Goal: Information Seeking & Learning: Learn about a topic

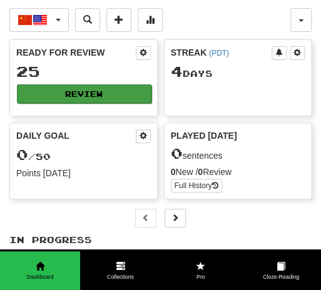
click at [91, 95] on button "Review" at bounding box center [84, 93] width 134 height 19
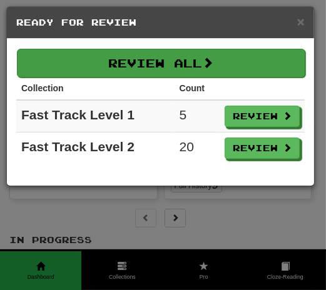
click at [196, 54] on button "Review All" at bounding box center [161, 63] width 288 height 29
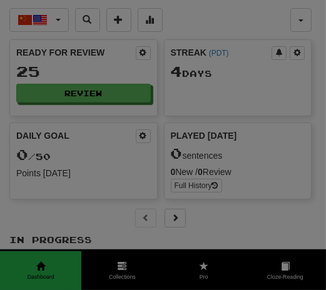
select select "**"
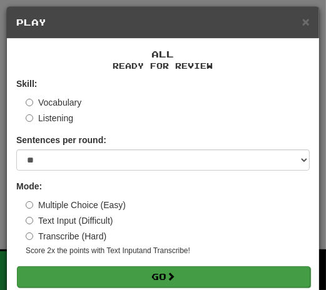
click at [145, 279] on button "Go" at bounding box center [163, 276] width 293 height 21
click at [219, 271] on button "Go" at bounding box center [163, 276] width 293 height 21
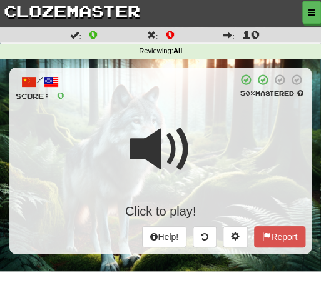
click at [190, 167] on span at bounding box center [160, 149] width 62 height 62
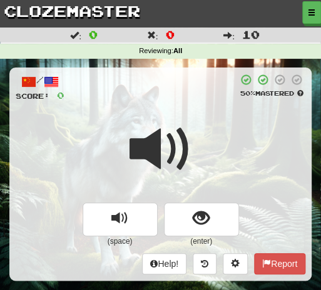
click at [192, 142] on div at bounding box center [160, 157] width 289 height 89
click at [192, 143] on div at bounding box center [160, 157] width 289 height 89
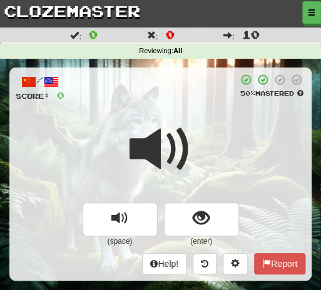
click at [191, 143] on span at bounding box center [160, 149] width 62 height 62
click at [189, 143] on span at bounding box center [160, 149] width 62 height 62
click at [189, 133] on span at bounding box center [160, 149] width 62 height 62
click at [197, 129] on div at bounding box center [160, 157] width 289 height 89
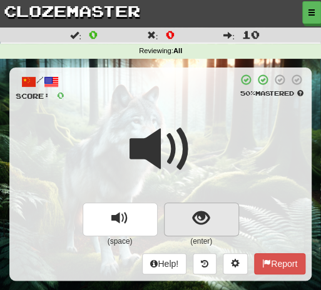
click at [203, 224] on span "show sentence" at bounding box center [200, 218] width 17 height 17
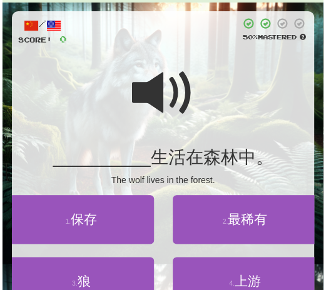
scroll to position [66, 0]
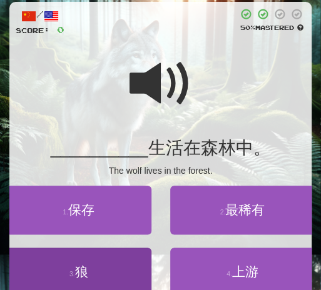
click at [81, 274] on span "狼" at bounding box center [81, 271] width 13 height 14
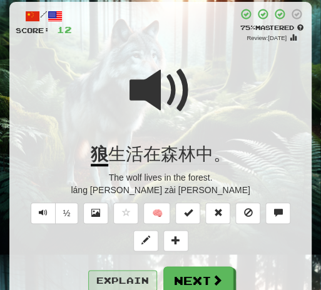
click at [131, 276] on button "Explain" at bounding box center [122, 280] width 69 height 21
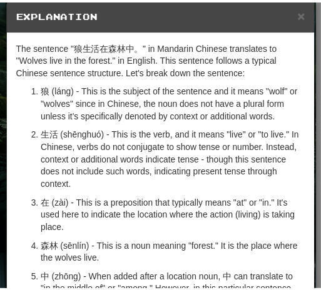
scroll to position [0, 0]
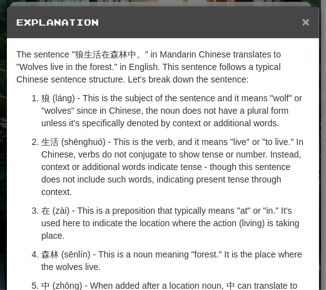
click at [302, 21] on span "×" at bounding box center [305, 21] width 7 height 14
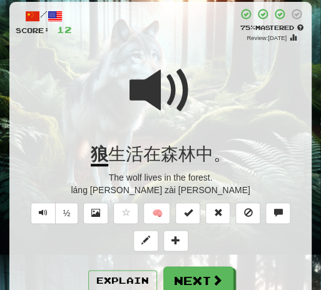
click at [141, 89] on span at bounding box center [160, 90] width 62 height 62
click at [155, 84] on span at bounding box center [160, 90] width 62 height 62
drag, startPoint x: 191, startPoint y: 281, endPoint x: 189, endPoint y: 274, distance: 6.7
click at [191, 281] on button "Next" at bounding box center [198, 280] width 70 height 29
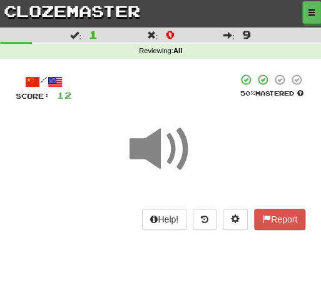
scroll to position [6, 0]
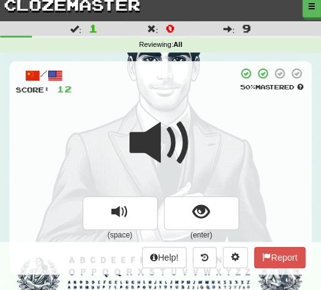
click at [184, 117] on span at bounding box center [160, 143] width 62 height 62
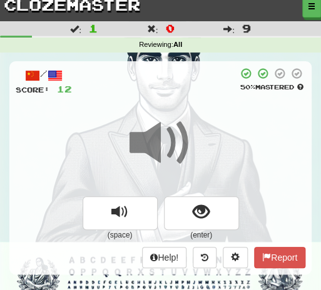
scroll to position [16, 0]
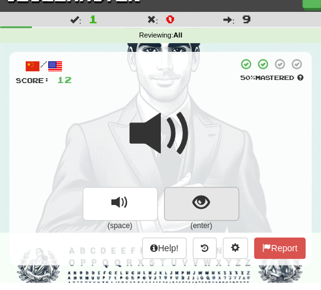
click at [202, 206] on span "show sentence" at bounding box center [200, 202] width 17 height 17
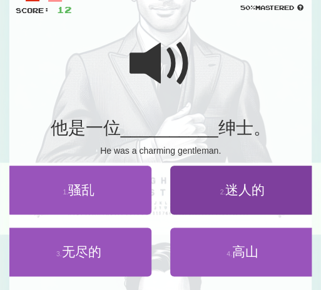
scroll to position [95, 0]
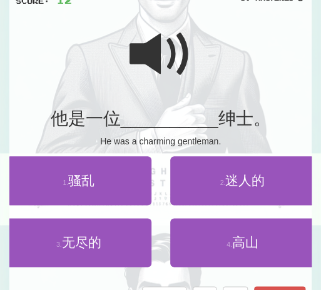
click at [149, 62] on span at bounding box center [160, 54] width 62 height 62
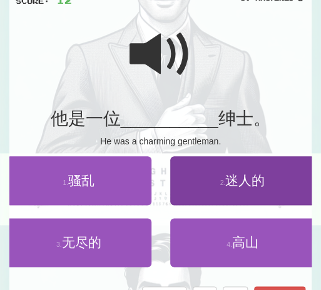
click at [239, 178] on span "迷人的" at bounding box center [244, 180] width 39 height 14
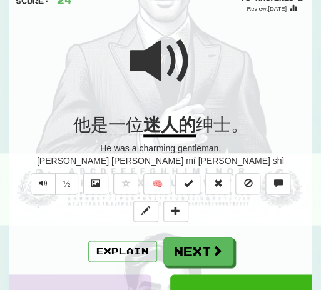
click at [193, 79] on div at bounding box center [160, 69] width 289 height 89
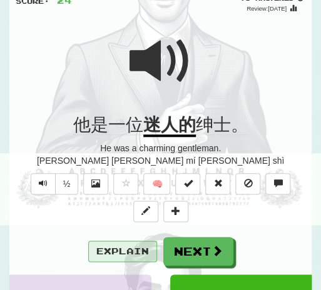
click at [117, 254] on button "Explain" at bounding box center [122, 251] width 69 height 21
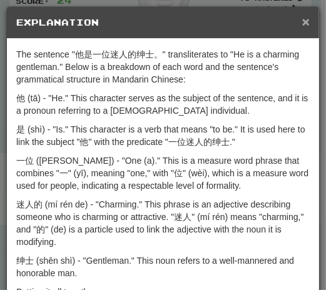
click at [302, 24] on span "×" at bounding box center [305, 21] width 7 height 14
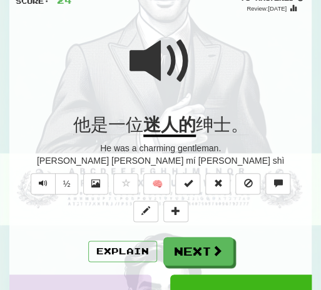
click at [192, 54] on div at bounding box center [160, 69] width 289 height 89
click at [193, 56] on div at bounding box center [160, 69] width 289 height 89
drag, startPoint x: 198, startPoint y: 243, endPoint x: 197, endPoint y: 236, distance: 6.9
click at [198, 243] on button "Next" at bounding box center [198, 251] width 70 height 29
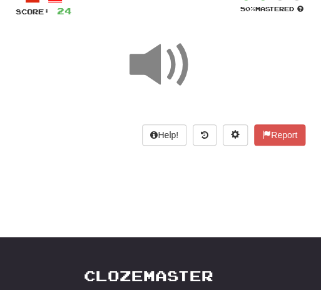
scroll to position [16, 0]
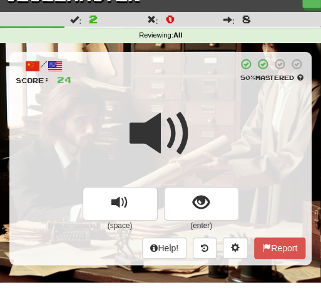
click at [189, 104] on span at bounding box center [160, 133] width 62 height 62
click at [179, 102] on span at bounding box center [160, 133] width 62 height 62
click at [178, 102] on span at bounding box center [160, 133] width 62 height 62
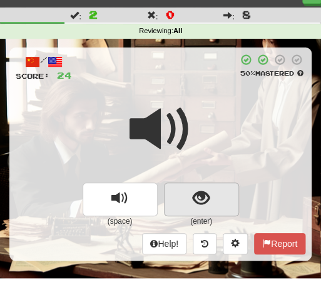
click at [205, 203] on span "show sentence" at bounding box center [200, 198] width 17 height 17
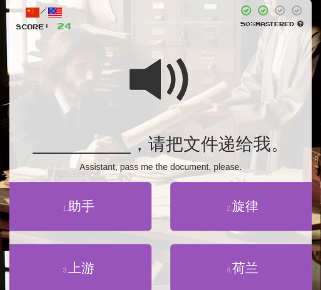
scroll to position [71, 0]
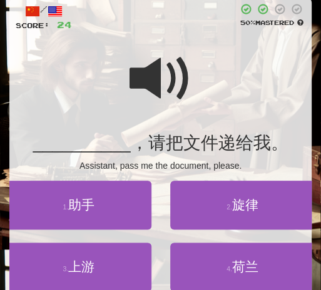
click at [141, 73] on span at bounding box center [160, 78] width 62 height 62
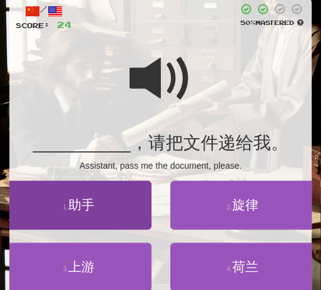
click at [92, 209] on span "助手" at bounding box center [81, 204] width 26 height 14
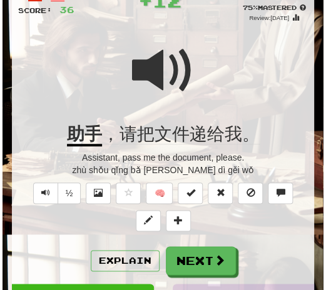
scroll to position [87, 0]
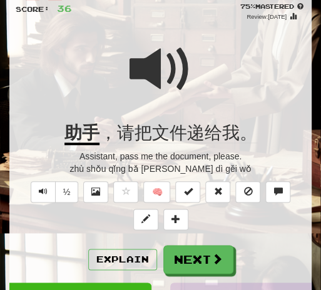
click at [151, 78] on span at bounding box center [160, 69] width 62 height 62
click at [67, 197] on button "½" at bounding box center [67, 191] width 24 height 21
click at [116, 257] on button "Explain" at bounding box center [122, 259] width 69 height 21
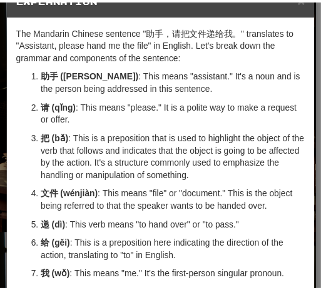
scroll to position [15, 0]
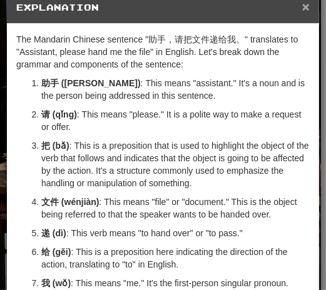
click at [304, 12] on span "×" at bounding box center [305, 6] width 7 height 14
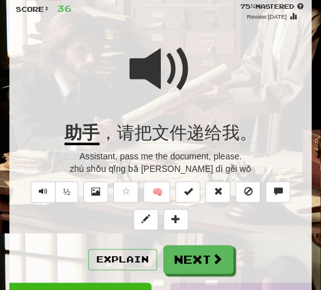
click at [211, 71] on div at bounding box center [160, 77] width 289 height 89
drag, startPoint x: 204, startPoint y: 256, endPoint x: 197, endPoint y: 232, distance: 25.3
click at [204, 256] on button "Next" at bounding box center [198, 259] width 70 height 29
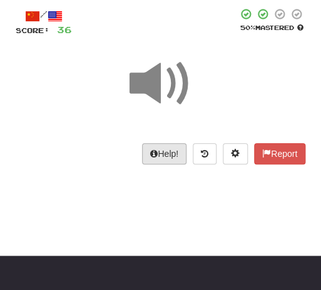
scroll to position [22, 0]
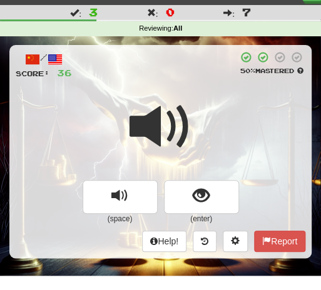
click at [172, 96] on span at bounding box center [160, 127] width 62 height 62
click at [197, 119] on div at bounding box center [160, 135] width 289 height 89
click at [188, 103] on span at bounding box center [160, 127] width 62 height 62
click at [188, 104] on span at bounding box center [160, 127] width 62 height 62
click at [188, 103] on span at bounding box center [160, 127] width 62 height 62
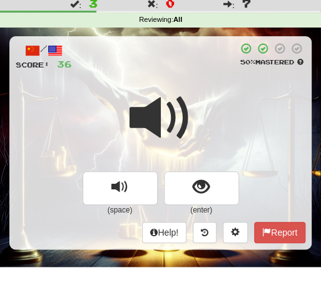
scroll to position [32, 0]
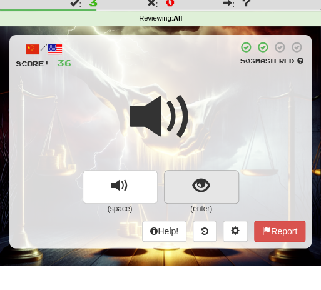
click at [199, 186] on span "show sentence" at bounding box center [200, 185] width 17 height 17
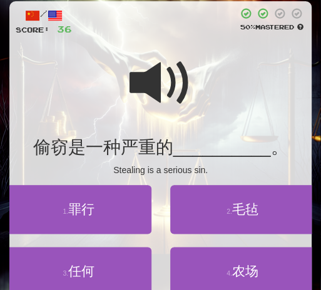
scroll to position [68, 0]
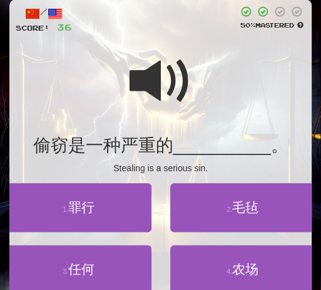
click at [154, 83] on span at bounding box center [160, 81] width 62 height 62
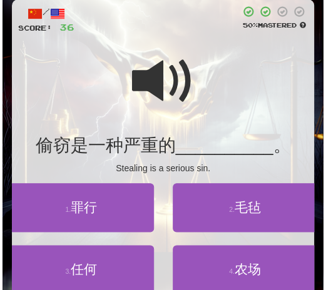
scroll to position [78, 0]
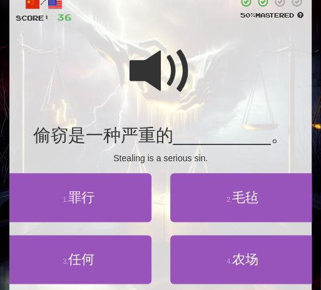
click at [161, 74] on span at bounding box center [160, 71] width 62 height 62
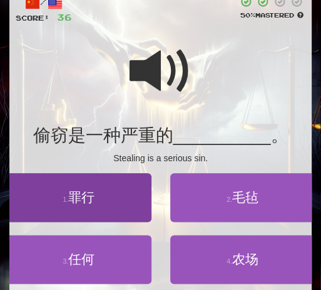
click at [81, 199] on span "罪行" at bounding box center [81, 197] width 26 height 14
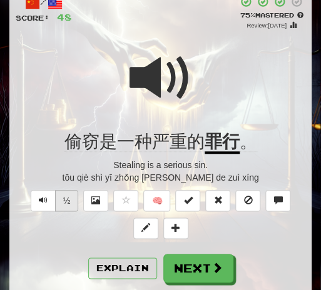
click at [75, 201] on button "½" at bounding box center [67, 200] width 24 height 21
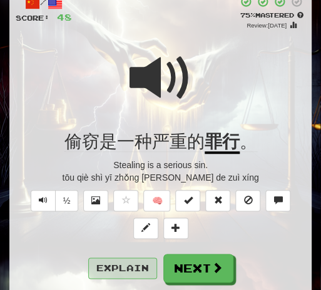
click at [107, 271] on button "Explain" at bounding box center [122, 267] width 69 height 21
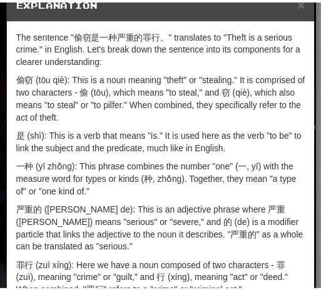
scroll to position [0, 0]
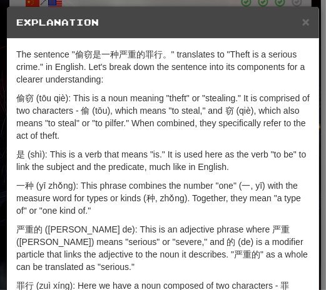
click at [305, 24] on div "× Explanation" at bounding box center [163, 23] width 312 height 32
click at [302, 24] on span "×" at bounding box center [305, 21] width 7 height 14
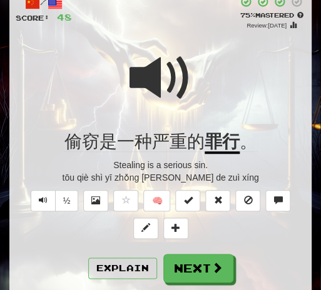
click at [198, 76] on div at bounding box center [160, 86] width 289 height 89
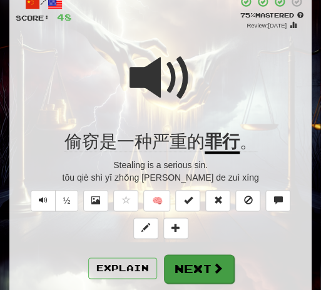
click at [187, 268] on button "Next" at bounding box center [199, 268] width 70 height 29
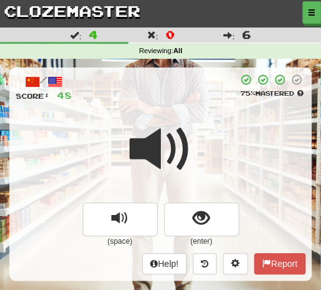
click at [187, 106] on div "/ Score: 48 75 % Mastered (space) (enter) Help! Report" at bounding box center [160, 173] width 302 height 212
click at [196, 163] on div at bounding box center [160, 157] width 289 height 89
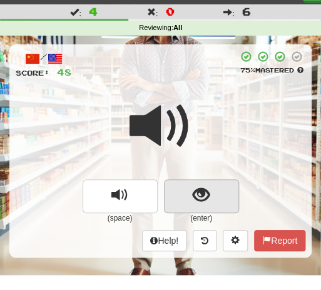
scroll to position [24, 0]
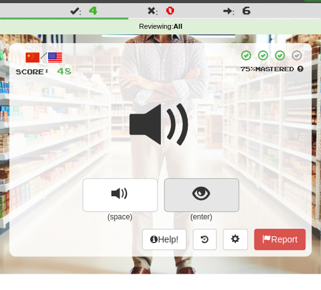
click at [201, 190] on span "show sentence" at bounding box center [200, 194] width 17 height 17
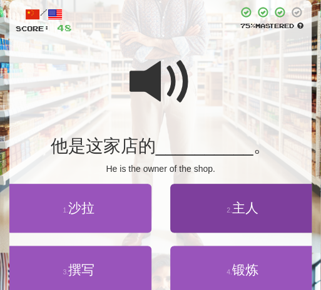
scroll to position [76, 0]
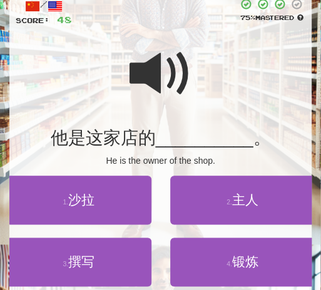
click at [168, 76] on span at bounding box center [160, 73] width 62 height 62
click at [167, 76] on span at bounding box center [160, 73] width 62 height 62
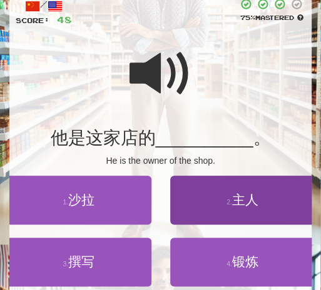
click at [248, 202] on span "主人" at bounding box center [245, 199] width 26 height 14
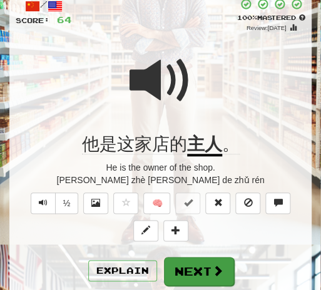
click at [181, 275] on button "Next" at bounding box center [199, 271] width 70 height 29
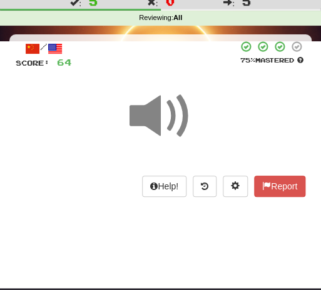
scroll to position [0, 0]
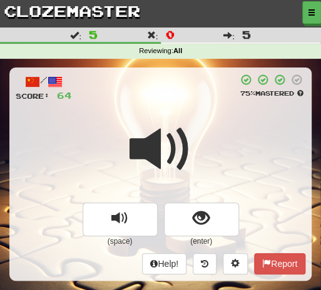
click at [167, 118] on span at bounding box center [160, 149] width 62 height 62
click at [166, 119] on span at bounding box center [160, 149] width 62 height 62
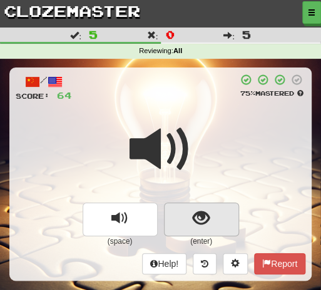
click at [197, 221] on span "show sentence" at bounding box center [200, 218] width 17 height 17
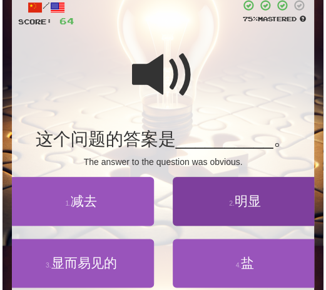
scroll to position [76, 0]
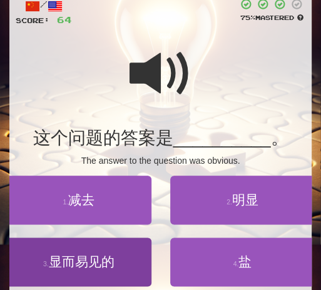
click at [80, 261] on span "显而易见的" at bounding box center [82, 261] width 66 height 14
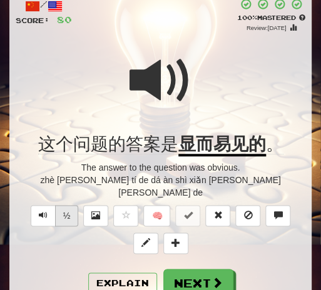
click at [66, 211] on button "½" at bounding box center [67, 215] width 24 height 21
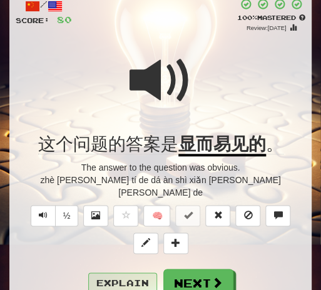
click at [128, 272] on button "Explain" at bounding box center [122, 282] width 69 height 21
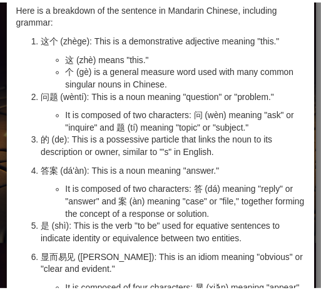
scroll to position [0, 0]
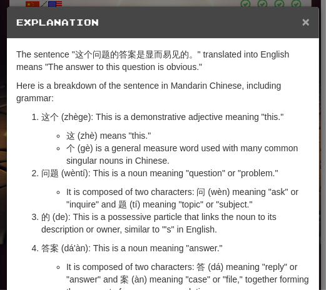
click at [302, 23] on span "×" at bounding box center [305, 21] width 7 height 14
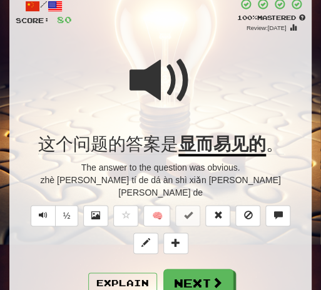
click at [191, 77] on span at bounding box center [160, 80] width 62 height 62
click at [191, 78] on span at bounding box center [160, 80] width 62 height 62
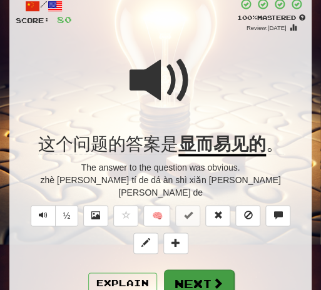
click at [204, 269] on button "Next" at bounding box center [199, 283] width 70 height 29
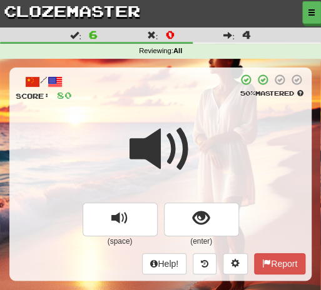
click at [162, 101] on div at bounding box center [155, 88] width 166 height 28
click at [172, 123] on span at bounding box center [160, 149] width 62 height 62
click at [172, 124] on span at bounding box center [160, 149] width 62 height 62
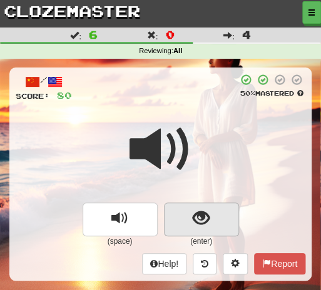
click at [198, 221] on span "show sentence" at bounding box center [200, 218] width 17 height 17
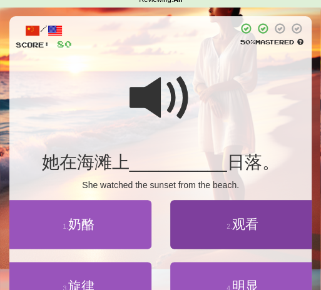
scroll to position [60, 0]
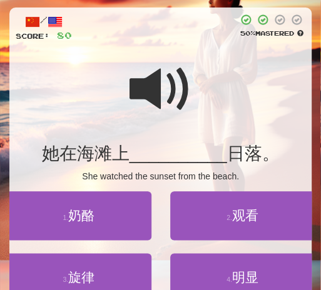
click at [155, 85] on span at bounding box center [160, 89] width 62 height 62
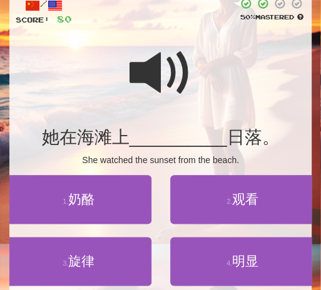
scroll to position [77, 0]
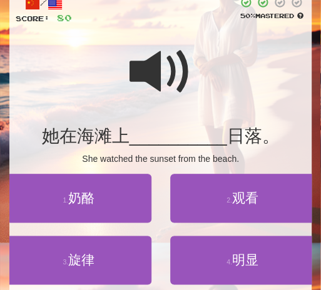
click at [137, 74] on span at bounding box center [160, 72] width 62 height 62
click at [146, 79] on span at bounding box center [160, 72] width 62 height 62
click at [196, 85] on div at bounding box center [160, 80] width 289 height 89
click at [165, 87] on span at bounding box center [160, 72] width 62 height 62
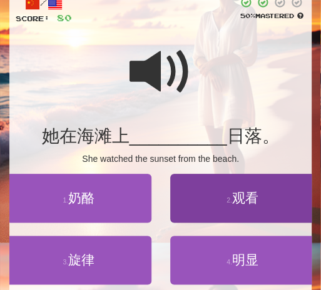
click at [249, 203] on span "观看" at bounding box center [245, 198] width 26 height 14
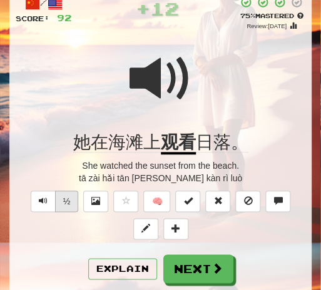
click at [66, 204] on button "½" at bounding box center [67, 201] width 24 height 21
click at [71, 102] on div at bounding box center [160, 86] width 289 height 89
click at [66, 102] on div at bounding box center [160, 86] width 289 height 89
click at [167, 75] on span at bounding box center [160, 78] width 62 height 62
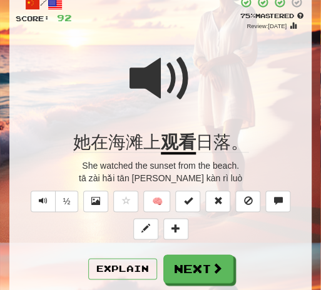
click at [163, 76] on span at bounding box center [160, 78] width 62 height 62
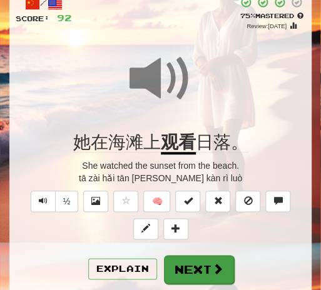
click at [187, 262] on button "Next" at bounding box center [199, 269] width 70 height 29
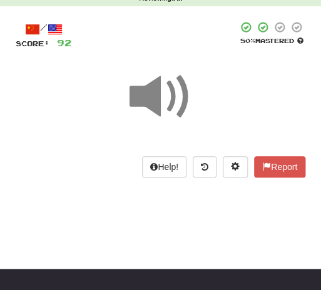
scroll to position [6, 0]
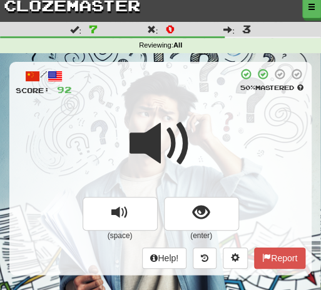
click at [167, 112] on span at bounding box center [160, 143] width 62 height 62
click at [169, 112] on span at bounding box center [160, 143] width 62 height 62
click at [168, 112] on span at bounding box center [160, 143] width 62 height 62
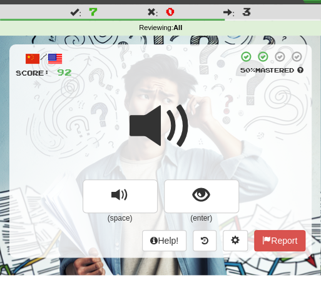
scroll to position [25, 0]
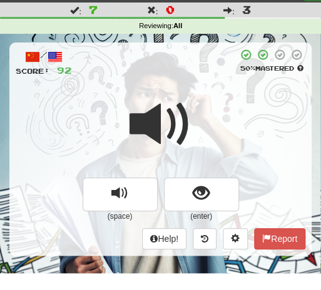
click at [191, 113] on div at bounding box center [160, 132] width 289 height 89
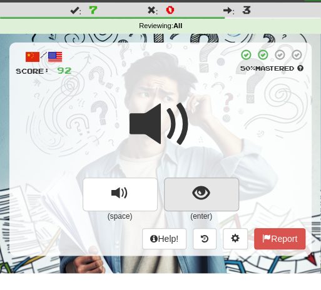
click at [193, 187] on span "show sentence" at bounding box center [200, 193] width 17 height 17
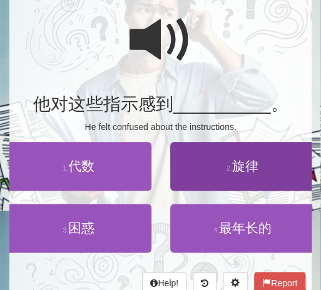
scroll to position [104, 0]
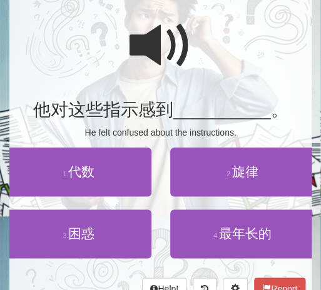
drag, startPoint x: 150, startPoint y: 42, endPoint x: 159, endPoint y: 42, distance: 8.7
click at [152, 42] on span at bounding box center [160, 45] width 62 height 62
click at [162, 54] on span at bounding box center [160, 45] width 62 height 62
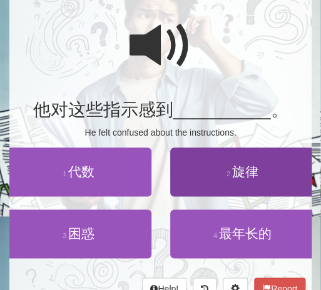
click at [243, 167] on span "旋律" at bounding box center [245, 171] width 26 height 14
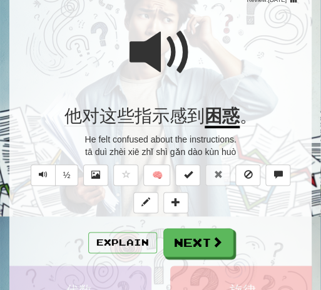
click at [158, 51] on span at bounding box center [160, 52] width 62 height 62
click at [63, 174] on button "½" at bounding box center [67, 174] width 24 height 21
click at [58, 129] on div "/ Score: 92 0 % Mastered Review: 2025-09-16 他对这些指示感到 困惑 。 He felt confused abou…" at bounding box center [160, 203] width 302 height 478
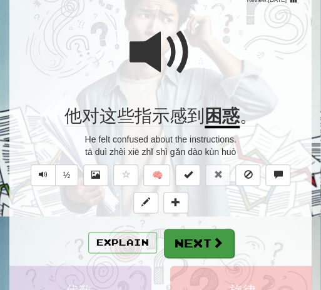
click at [198, 238] on button "Next" at bounding box center [199, 243] width 70 height 29
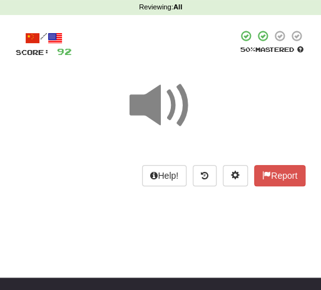
scroll to position [42, 0]
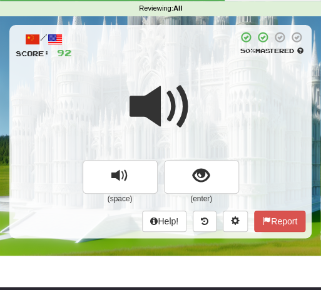
click at [174, 69] on div "/ Score: 92 50 % Mastered (space) (enter) Help! Report" at bounding box center [160, 131] width 302 height 212
click at [166, 85] on span at bounding box center [160, 107] width 62 height 62
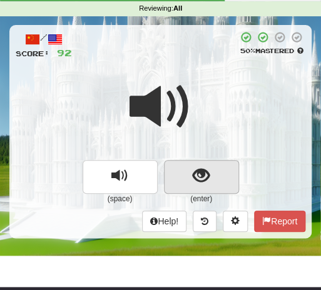
click at [209, 176] on span "show sentence" at bounding box center [200, 175] width 17 height 17
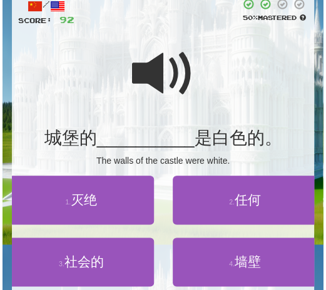
scroll to position [86, 0]
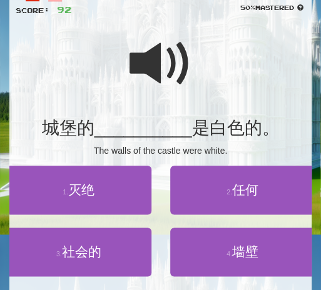
click at [146, 64] on span at bounding box center [160, 63] width 62 height 62
click at [144, 62] on span at bounding box center [160, 63] width 62 height 62
drag, startPoint x: 143, startPoint y: 69, endPoint x: 174, endPoint y: 61, distance: 31.8
click at [145, 69] on span at bounding box center [160, 63] width 62 height 62
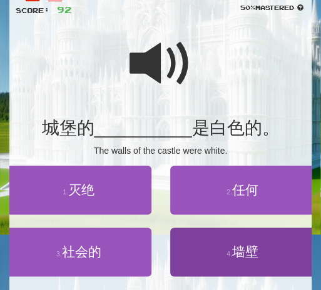
click at [237, 252] on span "墙壁" at bounding box center [245, 251] width 26 height 14
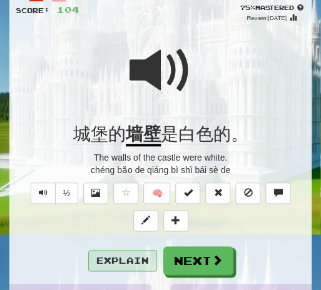
click at [124, 261] on button "Explain" at bounding box center [122, 260] width 69 height 21
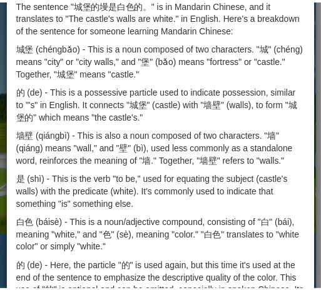
scroll to position [0, 0]
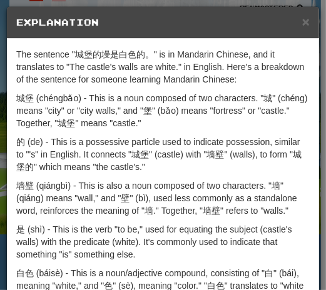
click at [302, 24] on span "×" at bounding box center [305, 21] width 7 height 14
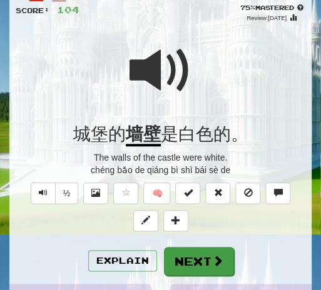
click at [191, 256] on button "Next" at bounding box center [199, 261] width 70 height 29
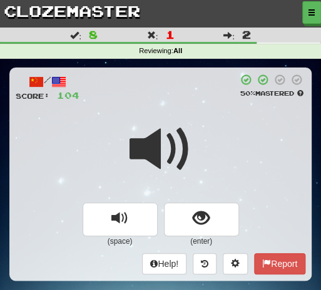
click at [181, 118] on span at bounding box center [160, 149] width 62 height 62
click at [208, 127] on div at bounding box center [160, 157] width 289 height 89
click at [205, 129] on div at bounding box center [160, 157] width 289 height 89
click at [201, 129] on div at bounding box center [160, 157] width 289 height 89
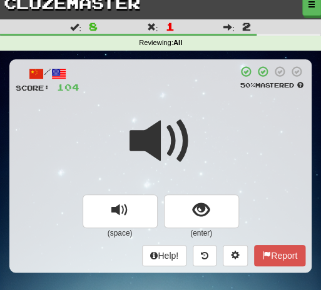
scroll to position [9, 0]
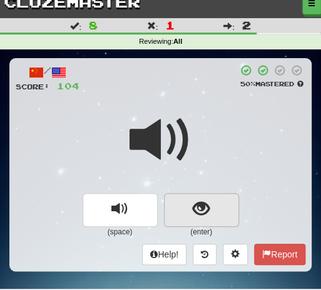
click at [203, 204] on span "show sentence" at bounding box center [200, 209] width 17 height 17
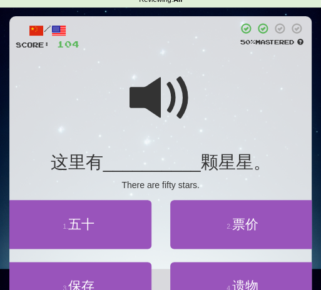
scroll to position [57, 0]
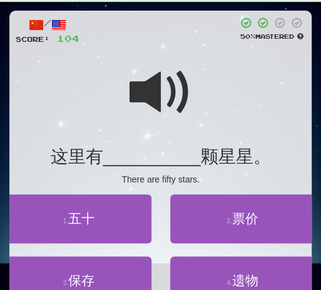
click at [155, 94] on span at bounding box center [160, 92] width 62 height 62
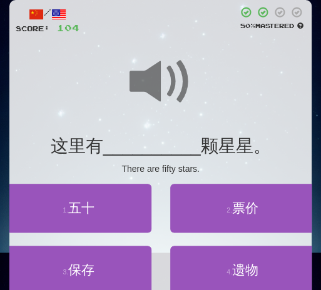
scroll to position [89, 0]
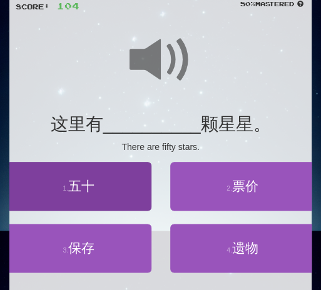
click at [83, 182] on span "五十" at bounding box center [81, 186] width 26 height 14
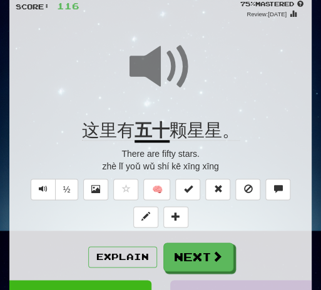
click at [189, 72] on span at bounding box center [160, 67] width 62 height 62
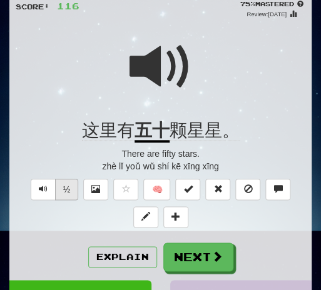
click at [66, 191] on button "½" at bounding box center [67, 189] width 24 height 21
click at [71, 187] on button "½" at bounding box center [67, 189] width 24 height 21
click at [74, 139] on div "这里有 五十 颗星星。" at bounding box center [160, 130] width 289 height 22
click at [186, 87] on span at bounding box center [160, 67] width 62 height 62
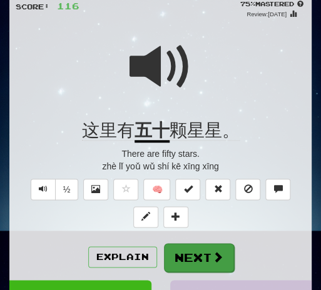
click at [194, 254] on button "Next" at bounding box center [199, 257] width 70 height 29
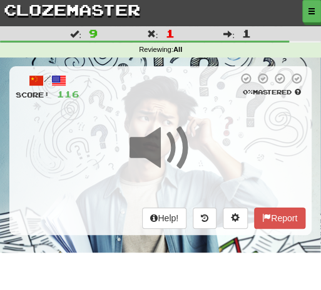
scroll to position [7, 0]
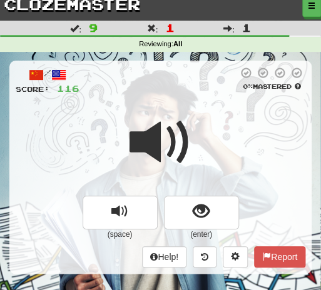
click at [200, 149] on div at bounding box center [160, 150] width 289 height 89
click at [191, 167] on div at bounding box center [160, 150] width 289 height 89
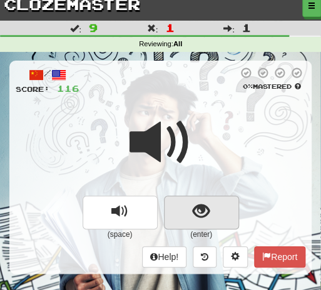
click at [200, 207] on span "show sentence" at bounding box center [200, 211] width 17 height 17
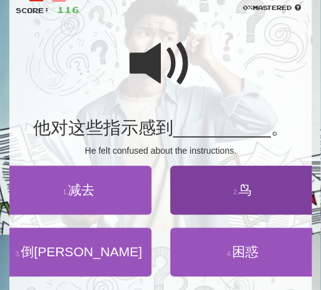
scroll to position [98, 0]
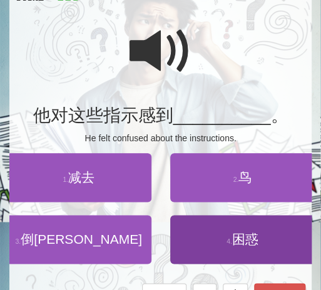
click at [250, 242] on span "困惑" at bounding box center [245, 239] width 26 height 14
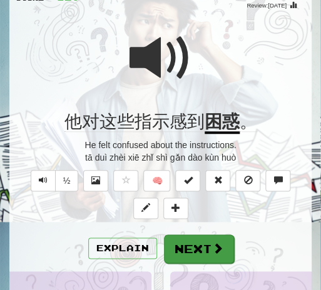
click at [201, 244] on button "Next" at bounding box center [199, 248] width 70 height 29
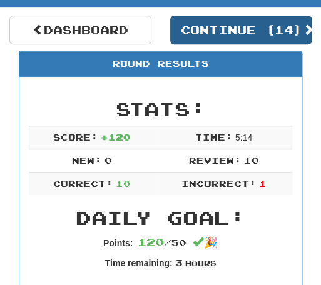
click at [253, 30] on button "Continue ( 14 )" at bounding box center [241, 30] width 142 height 29
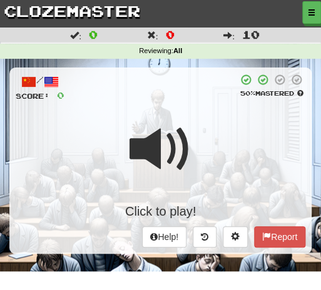
click at [202, 143] on div "Click to play!" at bounding box center [160, 166] width 289 height 107
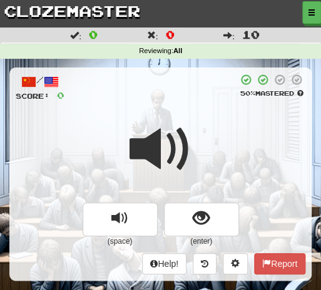
click at [203, 144] on div at bounding box center [160, 157] width 289 height 89
click at [196, 140] on div at bounding box center [160, 157] width 289 height 89
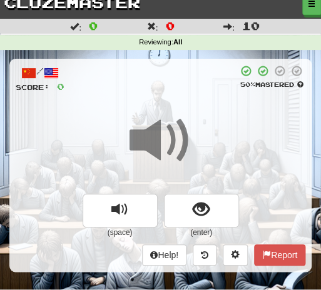
scroll to position [11, 0]
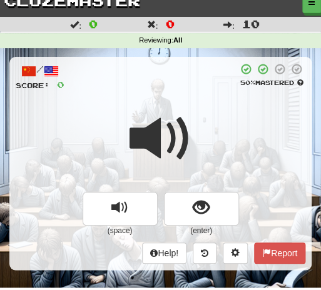
click at [201, 111] on div at bounding box center [160, 146] width 289 height 89
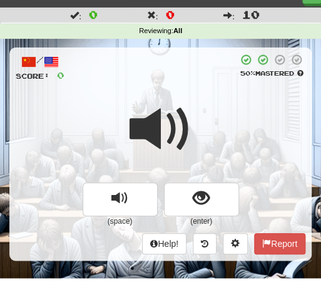
scroll to position [30, 0]
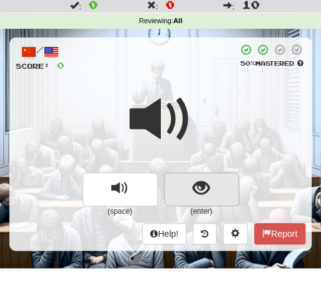
click at [205, 186] on span "show sentence" at bounding box center [200, 188] width 17 height 17
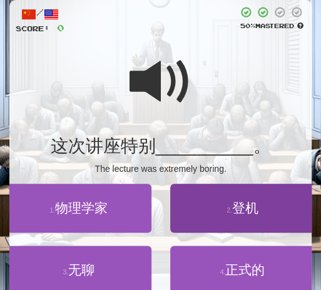
scroll to position [75, 0]
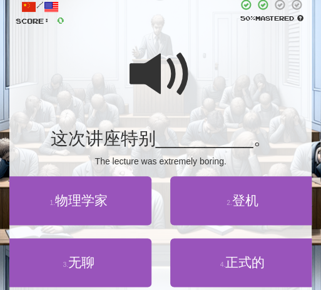
click at [201, 82] on div at bounding box center [160, 82] width 289 height 89
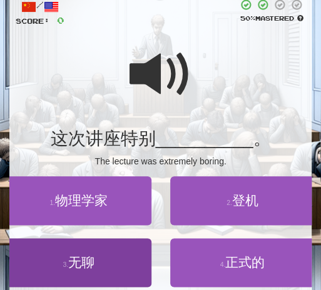
click at [90, 268] on span "无聊" at bounding box center [81, 262] width 26 height 14
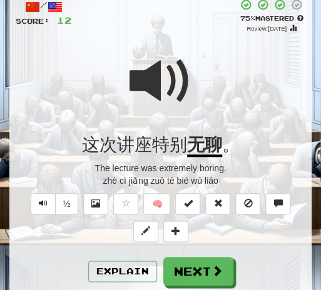
click at [199, 113] on div at bounding box center [160, 89] width 289 height 89
click at [198, 115] on div at bounding box center [160, 89] width 289 height 89
click at [197, 120] on div at bounding box center [160, 89] width 289 height 89
click at [75, 202] on button "½" at bounding box center [67, 203] width 24 height 21
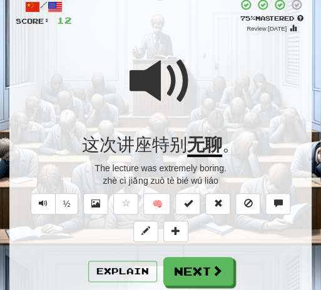
click at [201, 120] on div at bounding box center [160, 89] width 289 height 89
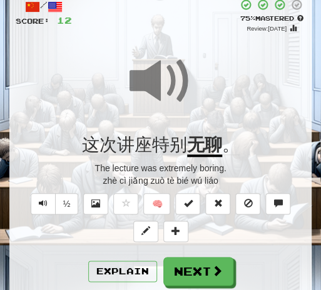
click at [207, 266] on button "Next" at bounding box center [198, 271] width 70 height 29
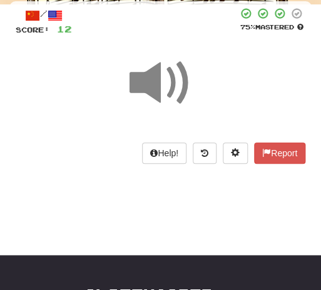
scroll to position [7, 0]
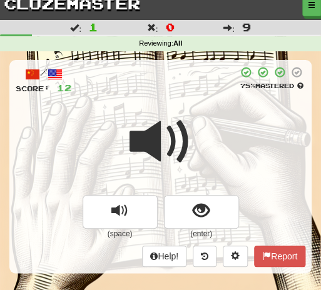
click at [192, 139] on div at bounding box center [160, 150] width 289 height 89
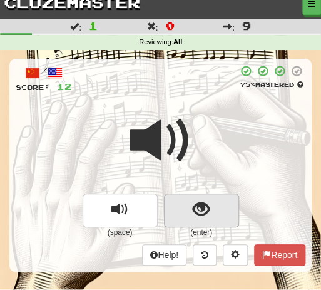
click at [206, 207] on span "show sentence" at bounding box center [200, 209] width 17 height 17
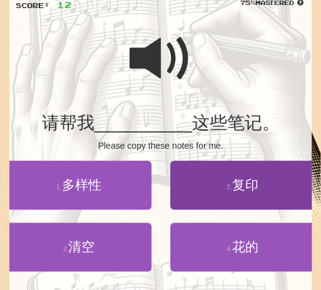
scroll to position [92, 0]
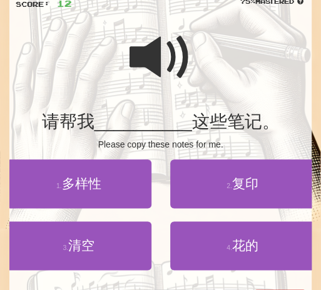
click at [143, 69] on span at bounding box center [160, 57] width 62 height 62
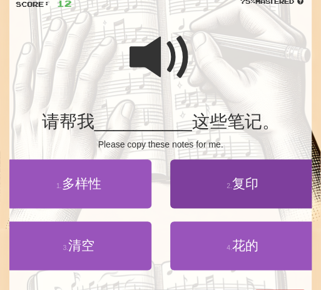
click at [248, 187] on span "复印" at bounding box center [245, 183] width 26 height 14
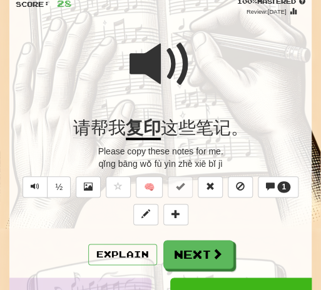
click at [241, 97] on div at bounding box center [160, 72] width 289 height 89
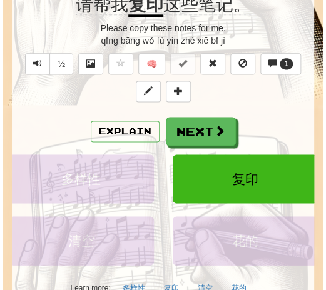
scroll to position [274, 0]
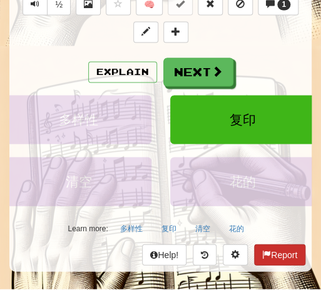
click at [286, 256] on button "Report" at bounding box center [279, 254] width 51 height 21
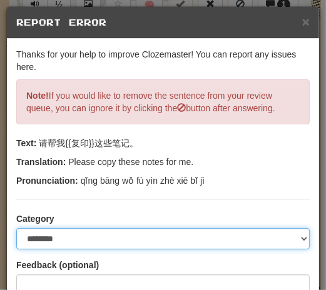
select select "*****"
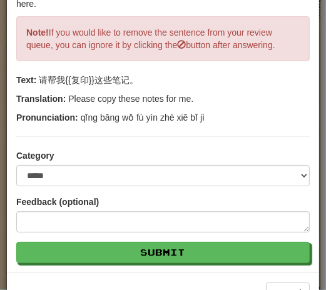
scroll to position [64, 0]
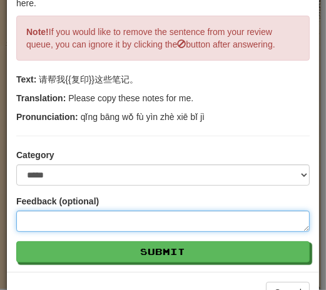
click at [41, 223] on textarea at bounding box center [162, 221] width 293 height 21
type textarea "*"
type textarea "**"
type textarea "*"
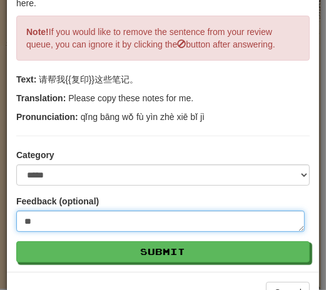
type textarea "***"
type textarea "*"
type textarea "****"
type textarea "*"
type textarea "*****"
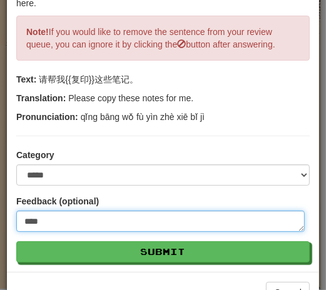
type textarea "*"
type textarea "*****"
type textarea "*"
type textarea "*******"
type textarea "*"
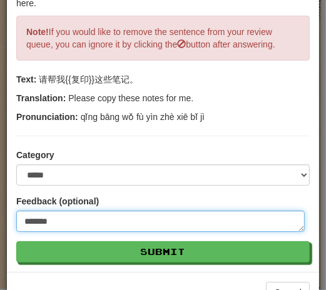
type textarea "********"
type textarea "*"
type textarea "*********"
type textarea "*"
type textarea "**********"
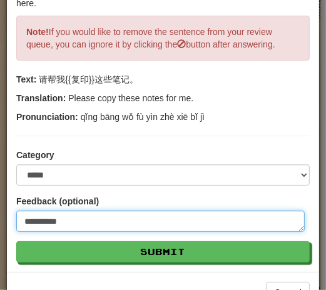
type textarea "*"
type textarea "**********"
type textarea "*"
type textarea "**********"
type textarea "*"
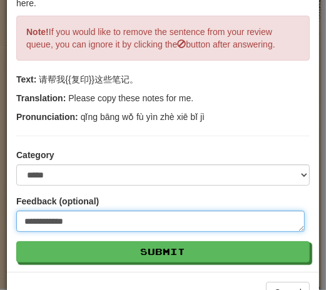
type textarea "**********"
type textarea "*"
type textarea "**********"
type textarea "*"
type textarea "**********"
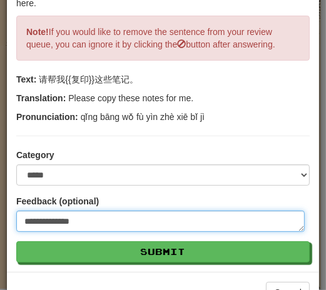
type textarea "*"
type textarea "**********"
type textarea "*"
type textarea "**********"
type textarea "*"
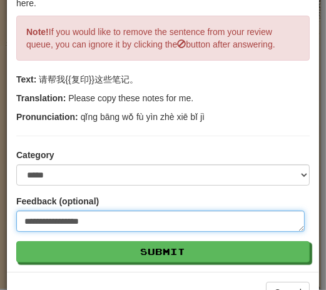
type textarea "**********"
type textarea "*"
type textarea "**********"
type textarea "*"
type textarea "**********"
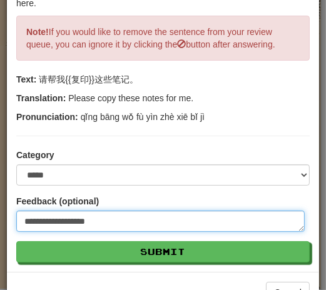
type textarea "*"
type textarea "**********"
type textarea "*"
type textarea "**********"
type textarea "*"
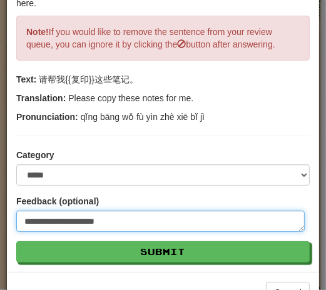
type textarea "**********"
type textarea "*"
type textarea "**********"
type textarea "*"
type textarea "**********"
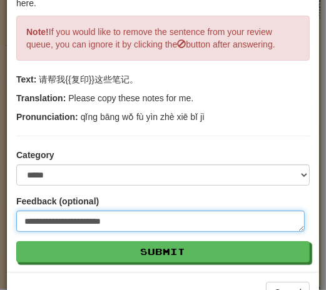
type textarea "*"
type textarea "**********"
type textarea "*"
type textarea "**********"
type textarea "*"
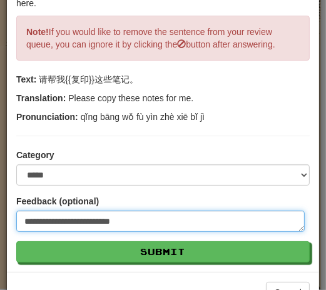
type textarea "**********"
type textarea "*"
type textarea "**********"
type textarea "*"
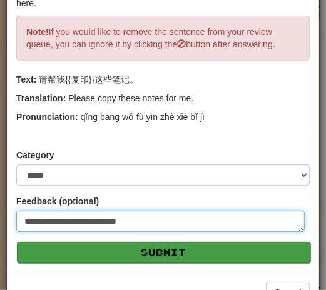
type textarea "**********"
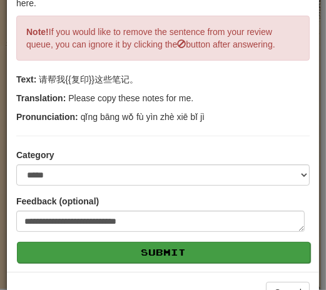
click at [183, 258] on button "Submit" at bounding box center [163, 252] width 293 height 21
type textarea "*"
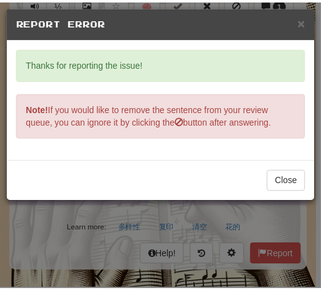
scroll to position [0, 0]
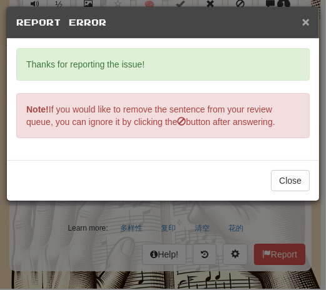
click at [302, 23] on span "×" at bounding box center [305, 21] width 7 height 14
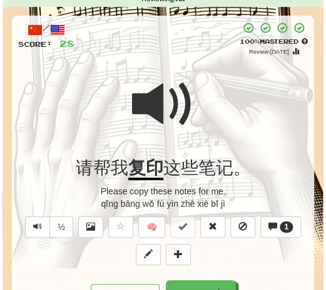
scroll to position [93, 0]
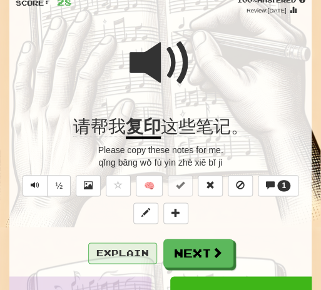
click at [136, 246] on button "Explain" at bounding box center [122, 252] width 69 height 21
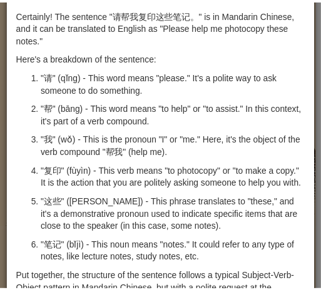
scroll to position [0, 0]
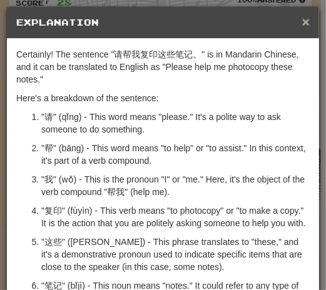
click at [302, 26] on span "×" at bounding box center [305, 21] width 7 height 14
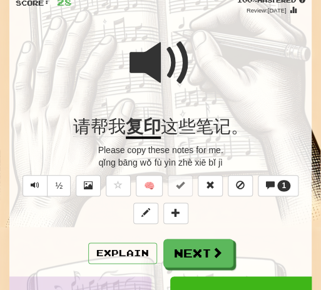
click at [185, 94] on span at bounding box center [160, 63] width 62 height 62
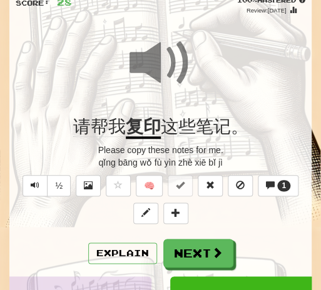
click at [176, 249] on button "Next" at bounding box center [198, 253] width 70 height 29
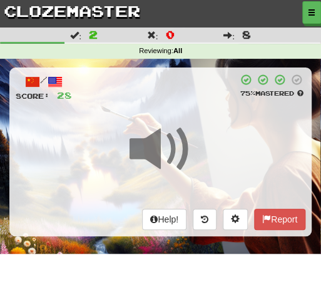
click at [149, 118] on span at bounding box center [160, 149] width 62 height 62
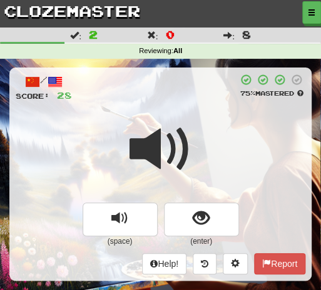
click at [149, 118] on span at bounding box center [160, 149] width 62 height 62
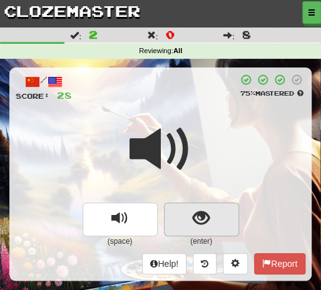
click at [198, 222] on span "show sentence" at bounding box center [200, 218] width 17 height 17
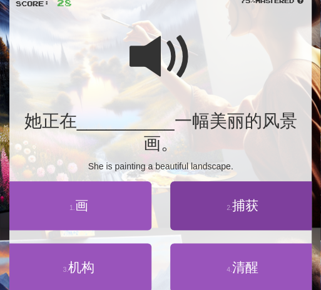
scroll to position [101, 0]
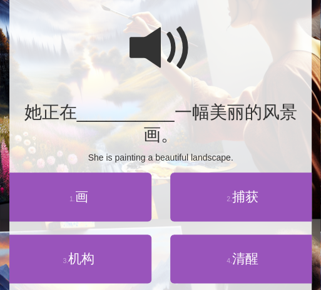
click at [144, 59] on span at bounding box center [160, 48] width 62 height 62
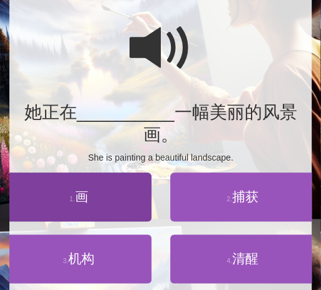
click at [82, 199] on span "画" at bounding box center [81, 196] width 13 height 14
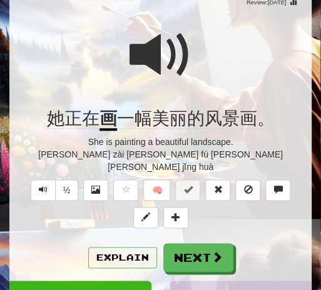
click at [191, 92] on div at bounding box center [160, 63] width 289 height 89
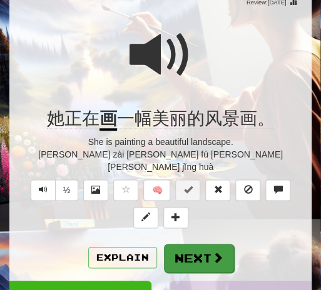
click at [196, 246] on button "Next" at bounding box center [199, 258] width 70 height 29
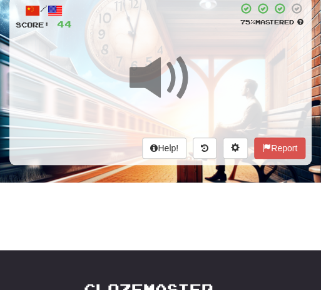
scroll to position [17, 0]
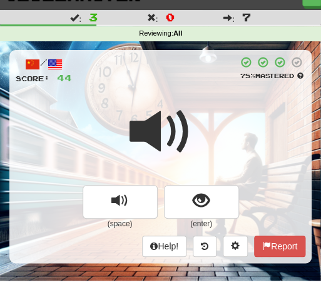
click at [200, 111] on div at bounding box center [160, 140] width 289 height 89
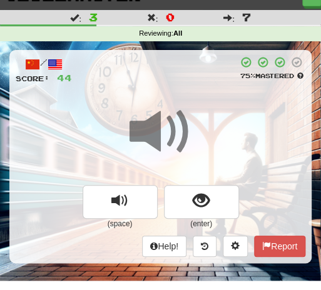
scroll to position [21, 0]
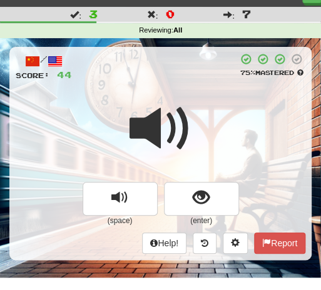
click at [192, 116] on div at bounding box center [160, 136] width 289 height 89
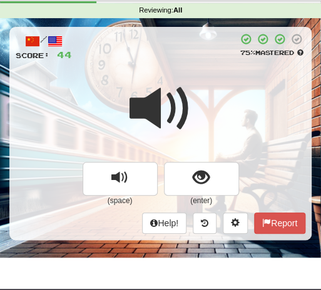
scroll to position [51, 0]
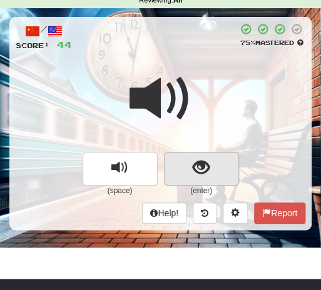
click at [201, 165] on span "show sentence" at bounding box center [200, 167] width 17 height 17
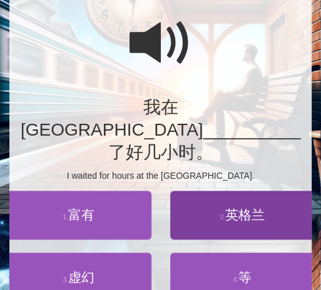
scroll to position [105, 0]
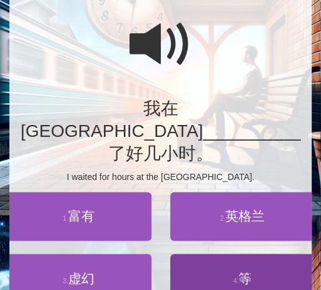
click at [251, 271] on span "等" at bounding box center [244, 278] width 13 height 14
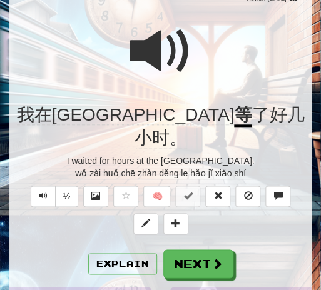
click at [195, 68] on div at bounding box center [160, 59] width 289 height 89
click at [194, 69] on div at bounding box center [160, 59] width 289 height 89
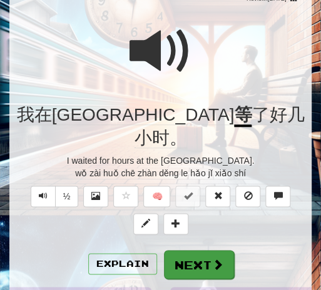
click at [196, 250] on button "Next" at bounding box center [199, 264] width 70 height 29
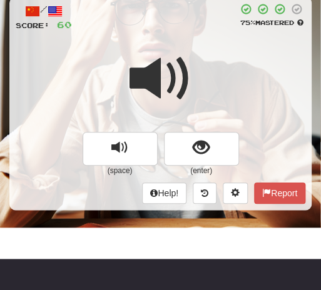
scroll to position [72, 0]
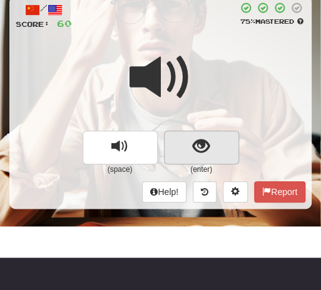
click at [202, 153] on span "show sentence" at bounding box center [200, 146] width 17 height 17
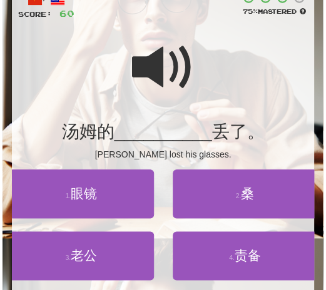
scroll to position [83, 0]
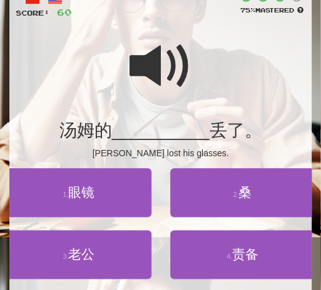
click at [152, 66] on span at bounding box center [160, 66] width 62 height 62
click at [164, 72] on span at bounding box center [160, 66] width 62 height 62
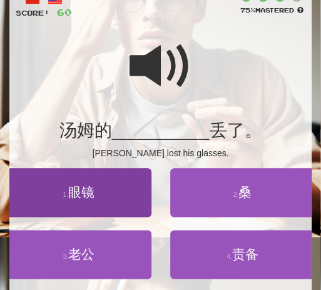
click at [86, 191] on span "眼镜" at bounding box center [81, 192] width 26 height 14
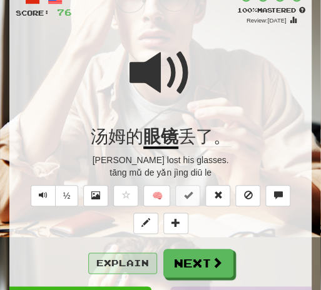
click at [114, 260] on button "Explain" at bounding box center [122, 262] width 69 height 21
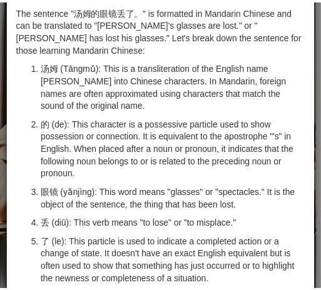
scroll to position [0, 0]
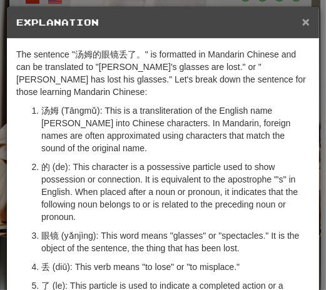
click at [302, 28] on span "×" at bounding box center [305, 21] width 7 height 14
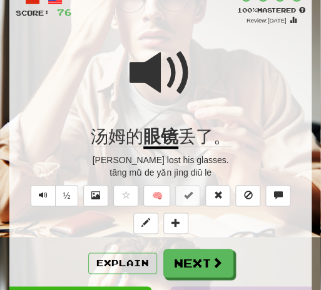
click at [191, 69] on div at bounding box center [160, 81] width 289 height 89
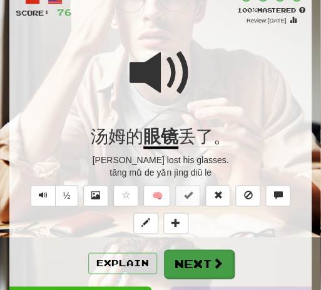
click at [200, 265] on button "Next" at bounding box center [199, 263] width 70 height 29
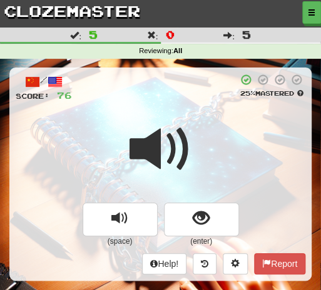
click at [194, 141] on div at bounding box center [160, 157] width 289 height 89
click at [194, 142] on div at bounding box center [160, 157] width 289 height 89
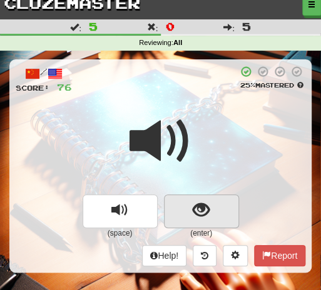
scroll to position [9, 0]
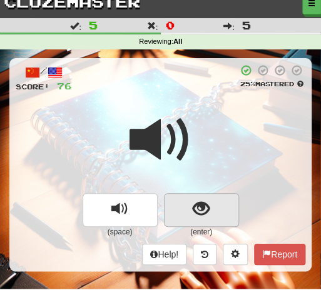
click at [214, 206] on button "show sentence" at bounding box center [201, 210] width 75 height 34
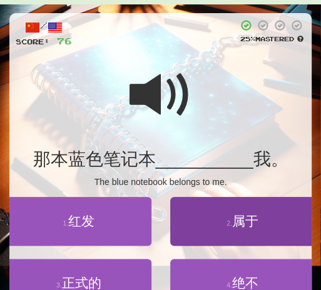
scroll to position [66, 0]
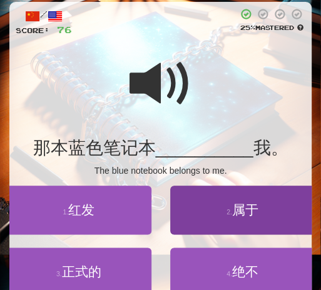
click at [248, 208] on span "属于" at bounding box center [245, 209] width 26 height 14
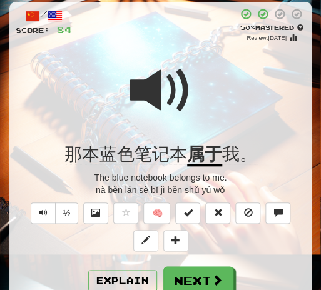
click at [196, 93] on div at bounding box center [160, 98] width 289 height 89
drag, startPoint x: 197, startPoint y: 282, endPoint x: 196, endPoint y: 276, distance: 6.4
click at [197, 282] on button "Next" at bounding box center [198, 280] width 70 height 29
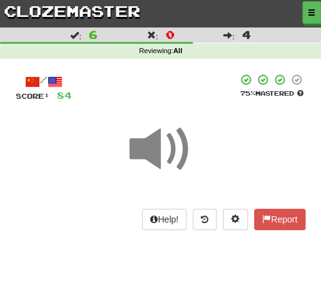
scroll to position [1, 0]
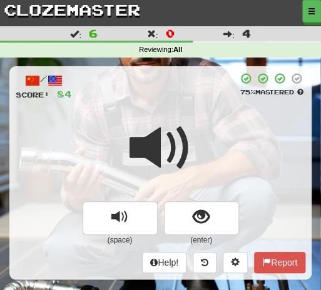
click at [186, 126] on span at bounding box center [160, 148] width 62 height 62
click at [190, 117] on span at bounding box center [160, 148] width 62 height 62
click at [185, 117] on span at bounding box center [160, 148] width 62 height 62
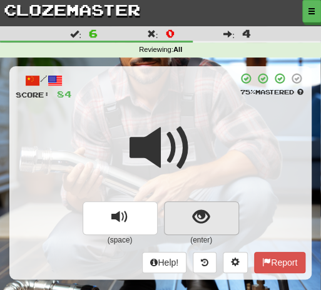
click at [202, 223] on span "show sentence" at bounding box center [200, 217] width 17 height 17
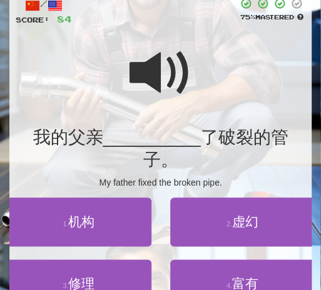
scroll to position [77, 0]
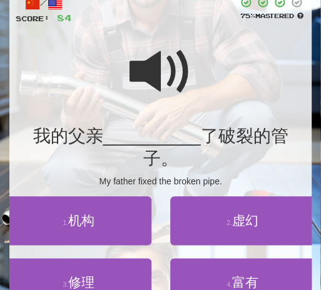
click at [150, 77] on span at bounding box center [160, 72] width 62 height 62
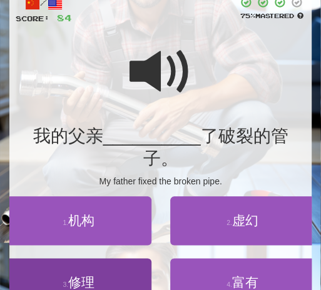
click at [74, 275] on span "修理" at bounding box center [81, 282] width 26 height 14
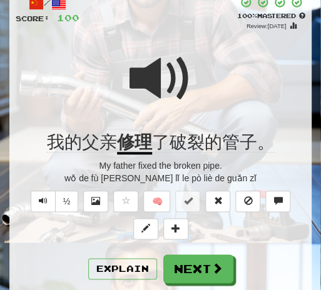
click at [204, 81] on div at bounding box center [160, 86] width 289 height 89
click at [176, 77] on span at bounding box center [160, 78] width 62 height 62
click at [196, 261] on button "Next" at bounding box center [198, 268] width 70 height 29
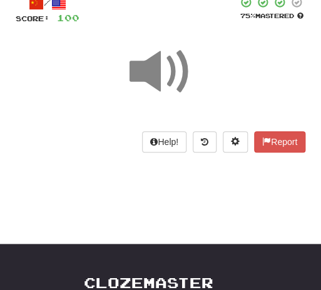
scroll to position [0, 0]
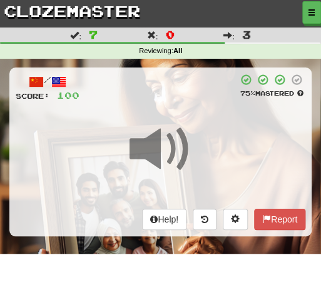
click at [176, 106] on div "/ Score: 100 75 % Mastered Help! Report" at bounding box center [160, 151] width 302 height 168
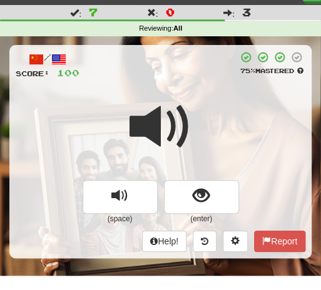
scroll to position [34, 0]
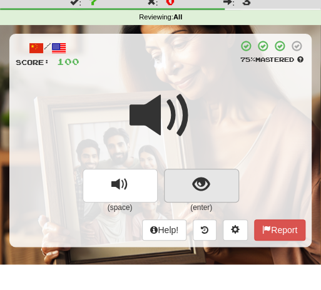
click at [192, 183] on span "show sentence" at bounding box center [200, 184] width 17 height 17
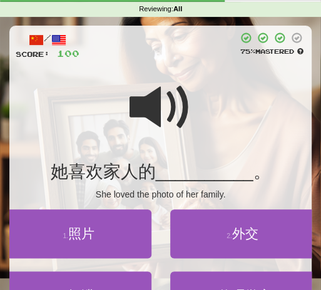
scroll to position [50, 0]
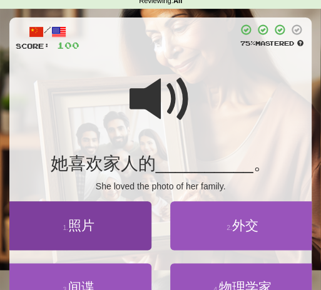
click at [79, 219] on span "照片" at bounding box center [81, 225] width 26 height 14
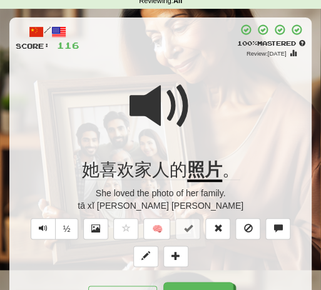
click at [185, 113] on span at bounding box center [160, 106] width 62 height 62
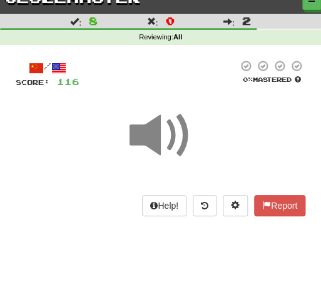
scroll to position [0, 0]
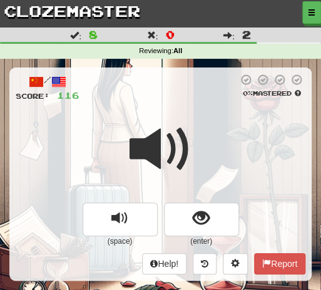
click at [181, 118] on span at bounding box center [160, 149] width 62 height 62
click at [182, 118] on span at bounding box center [160, 149] width 62 height 62
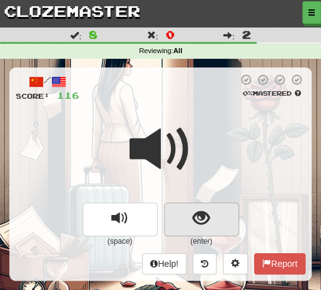
click at [197, 216] on span "show sentence" at bounding box center [200, 218] width 17 height 17
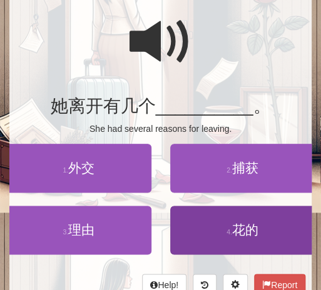
scroll to position [75, 0]
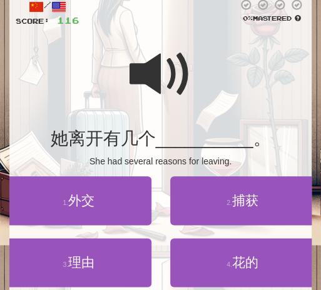
click at [146, 70] on span at bounding box center [160, 74] width 62 height 62
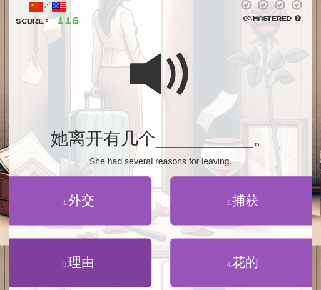
click at [87, 264] on span "理由" at bounding box center [81, 262] width 26 height 14
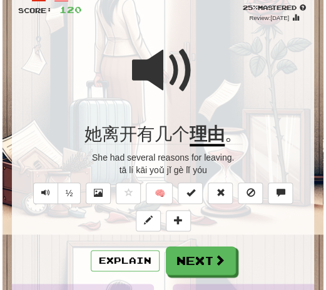
scroll to position [87, 0]
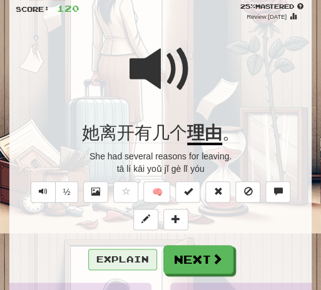
click at [115, 259] on button "Explain" at bounding box center [122, 259] width 69 height 21
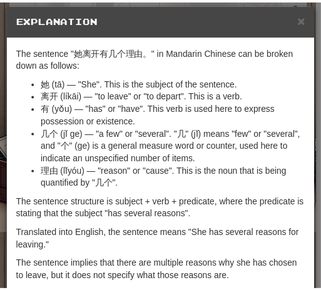
scroll to position [0, 0]
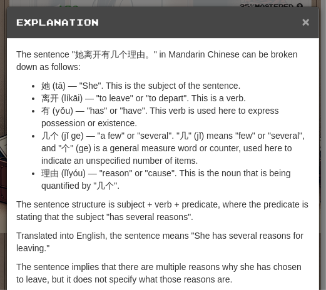
click at [302, 26] on span "×" at bounding box center [305, 21] width 7 height 14
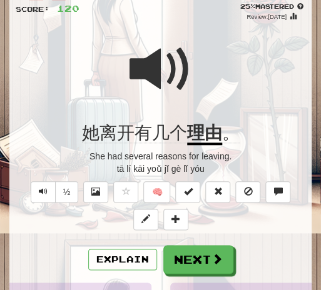
click at [189, 69] on span at bounding box center [160, 69] width 62 height 62
click at [200, 114] on div at bounding box center [160, 77] width 289 height 89
click at [201, 114] on div at bounding box center [160, 77] width 289 height 89
click at [185, 75] on span at bounding box center [160, 69] width 62 height 62
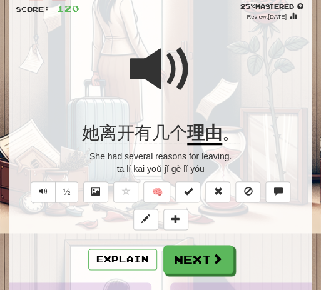
click at [185, 76] on span at bounding box center [160, 69] width 62 height 62
click at [191, 63] on div at bounding box center [160, 77] width 289 height 89
click at [196, 260] on button "Next" at bounding box center [198, 259] width 70 height 29
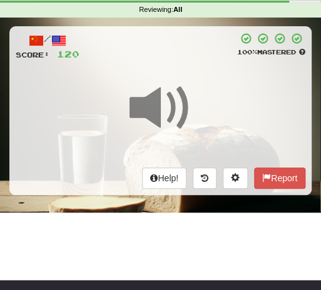
scroll to position [30, 0]
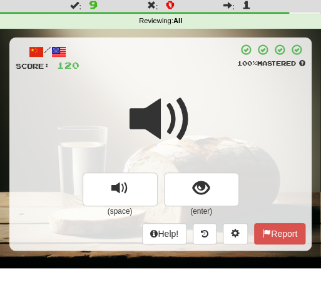
click at [158, 76] on div "/ Score: 120 100 % Mastered (space) (enter) Help! Report" at bounding box center [160, 143] width 302 height 212
click at [160, 90] on span at bounding box center [160, 119] width 62 height 62
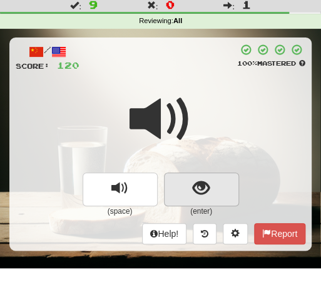
click at [203, 182] on span "show sentence" at bounding box center [200, 188] width 17 height 17
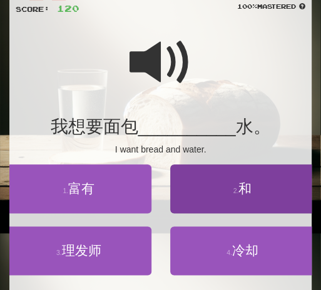
scroll to position [88, 0]
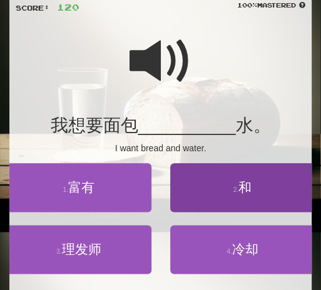
click at [251, 188] on span "和" at bounding box center [244, 187] width 13 height 14
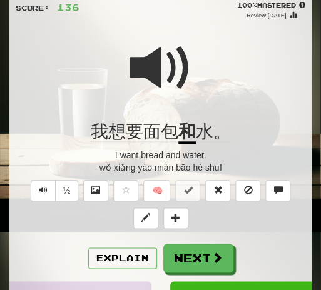
click at [192, 81] on div at bounding box center [160, 76] width 289 height 89
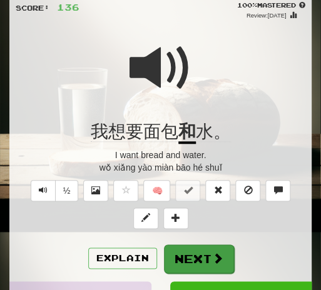
click at [204, 264] on button "Next" at bounding box center [199, 258] width 70 height 29
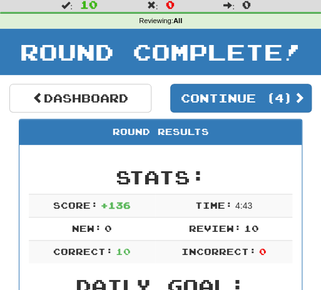
scroll to position [41, 0]
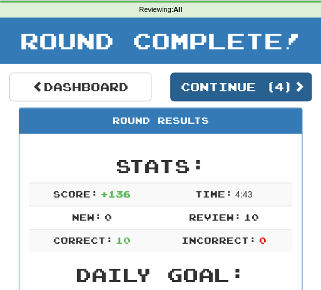
click at [232, 93] on button "Continue ( 4 )" at bounding box center [241, 86] width 142 height 29
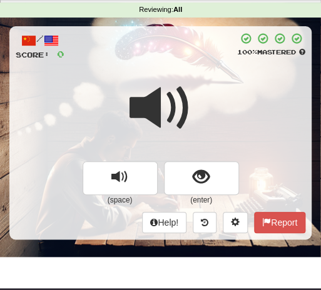
click at [187, 86] on span at bounding box center [160, 108] width 62 height 62
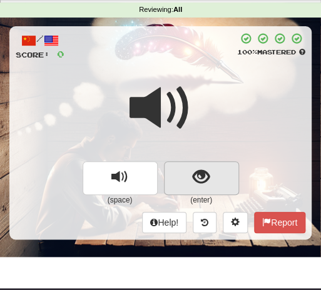
click at [197, 173] on span "show sentence" at bounding box center [200, 177] width 17 height 17
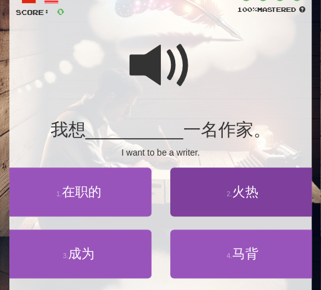
scroll to position [85, 0]
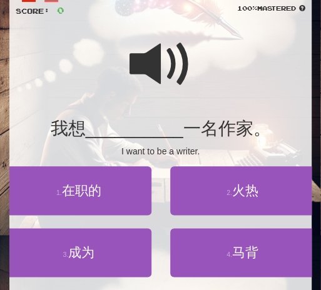
click at [151, 92] on span at bounding box center [160, 64] width 62 height 62
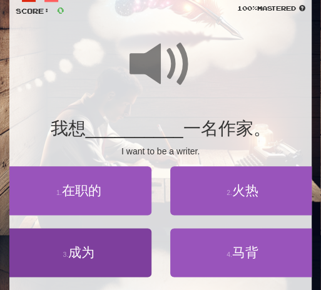
click at [88, 242] on button "3 . 成为" at bounding box center [78, 252] width 145 height 49
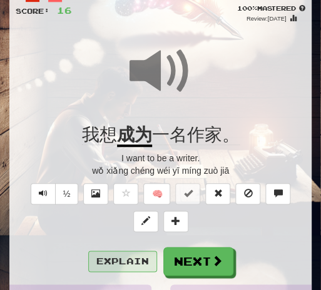
click at [123, 261] on button "Explain" at bounding box center [122, 261] width 69 height 21
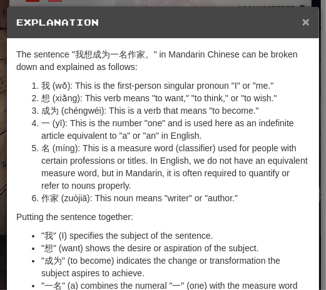
click at [304, 24] on span "×" at bounding box center [305, 21] width 7 height 14
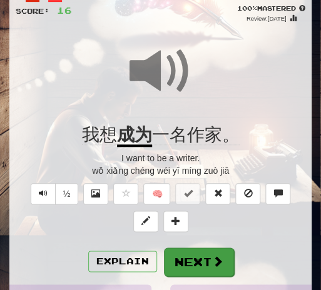
click at [186, 266] on button "Next" at bounding box center [199, 261] width 70 height 29
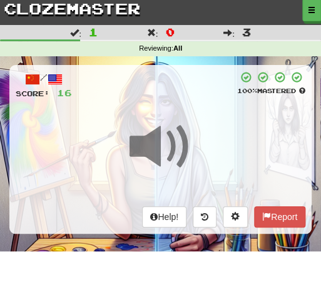
scroll to position [10, 0]
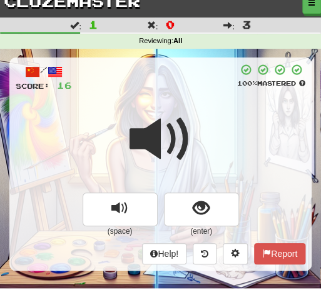
click at [177, 96] on div "/ Score: 16 100 % Mastered (space) (enter) Help! Report" at bounding box center [160, 163] width 302 height 212
click at [170, 112] on span at bounding box center [160, 139] width 62 height 62
click at [170, 111] on span at bounding box center [160, 139] width 62 height 62
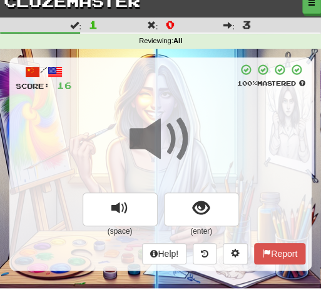
click at [170, 111] on span at bounding box center [160, 139] width 62 height 62
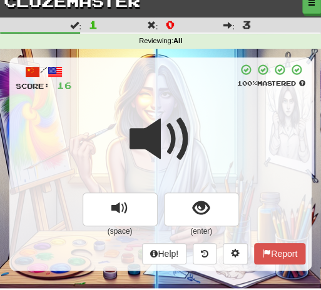
click at [170, 111] on span at bounding box center [160, 139] width 62 height 62
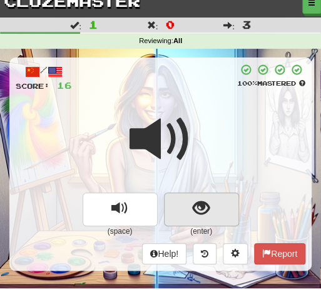
click at [200, 200] on span "show sentence" at bounding box center [200, 208] width 17 height 17
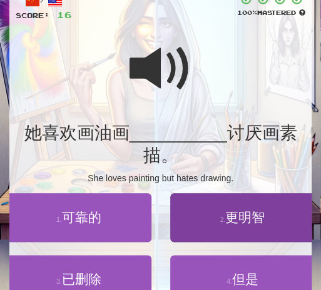
scroll to position [87, 0]
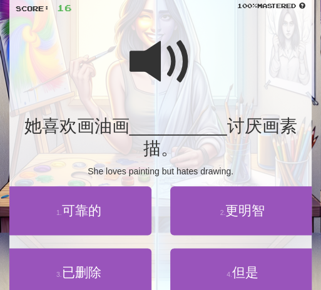
click at [148, 65] on span at bounding box center [160, 62] width 62 height 62
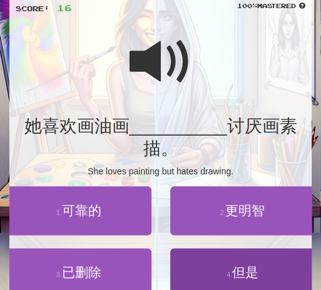
click at [243, 281] on button "4 . 但是" at bounding box center [242, 272] width 145 height 49
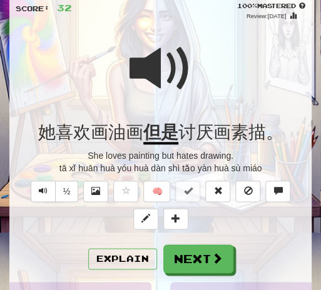
click at [193, 82] on div at bounding box center [160, 76] width 289 height 89
click at [180, 258] on button "Next" at bounding box center [198, 258] width 70 height 29
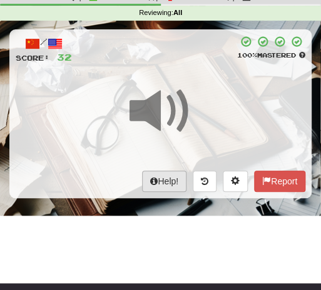
scroll to position [0, 0]
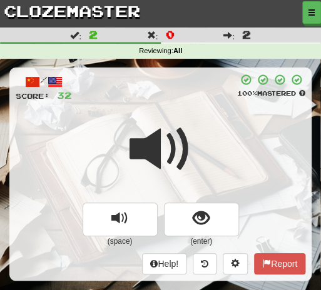
click at [186, 118] on span at bounding box center [160, 149] width 62 height 62
click at [184, 121] on span at bounding box center [160, 149] width 62 height 62
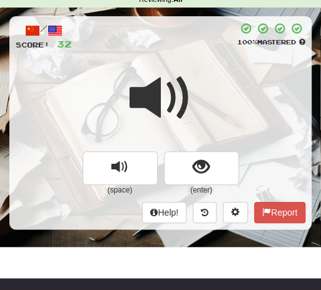
scroll to position [44, 0]
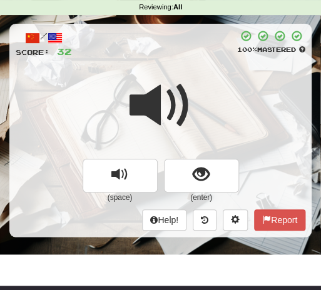
click at [188, 133] on span at bounding box center [160, 105] width 62 height 62
click at [196, 131] on div at bounding box center [160, 113] width 289 height 89
click at [198, 132] on div at bounding box center [160, 113] width 289 height 89
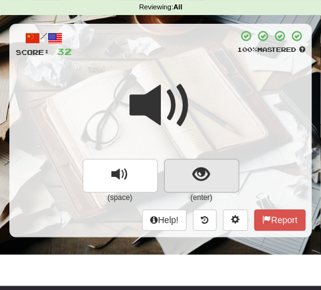
click at [202, 167] on span "show sentence" at bounding box center [200, 174] width 17 height 17
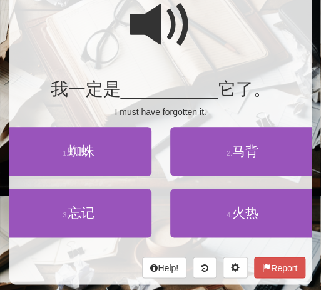
scroll to position [115, 0]
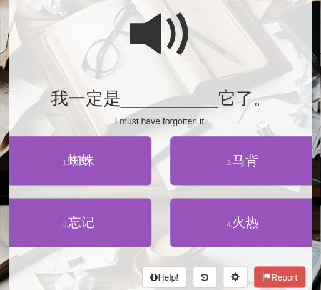
click at [149, 31] on span at bounding box center [160, 34] width 62 height 62
click at [207, 56] on div at bounding box center [160, 42] width 289 height 89
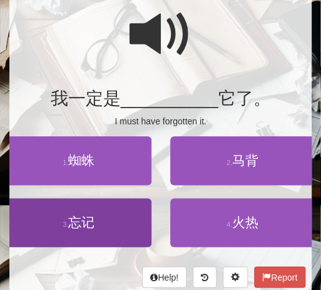
click at [74, 224] on span "忘记" at bounding box center [81, 222] width 26 height 14
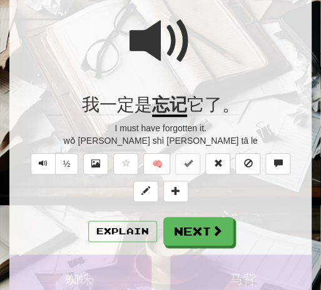
click at [191, 39] on div at bounding box center [160, 49] width 289 height 89
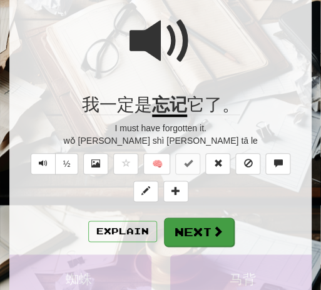
click at [197, 222] on button "Next" at bounding box center [199, 231] width 70 height 29
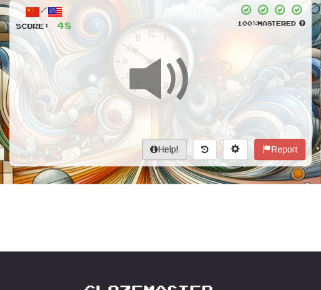
scroll to position [37, 0]
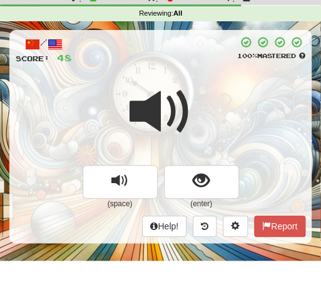
click at [189, 83] on span at bounding box center [160, 112] width 62 height 62
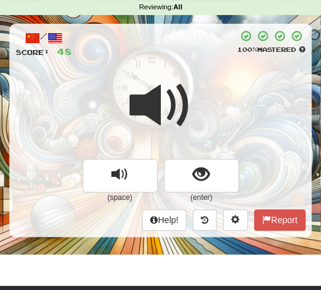
click at [210, 98] on div at bounding box center [160, 113] width 289 height 89
click at [192, 72] on div at bounding box center [160, 113] width 289 height 89
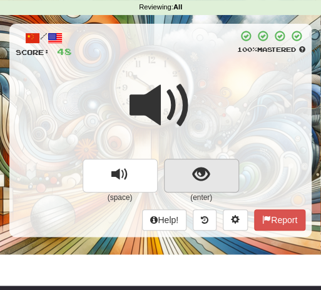
click at [204, 175] on span "show sentence" at bounding box center [200, 174] width 17 height 17
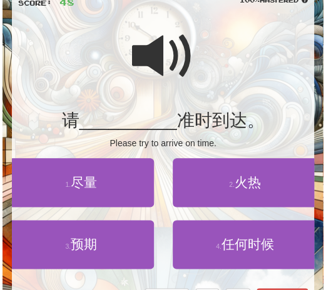
scroll to position [101, 0]
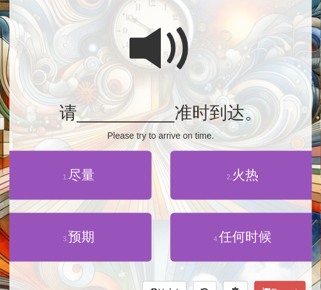
click at [140, 47] on span at bounding box center [160, 48] width 62 height 62
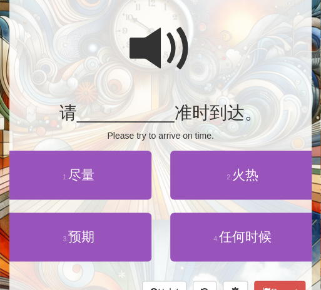
click at [185, 71] on span at bounding box center [160, 48] width 62 height 62
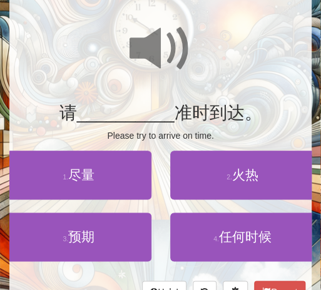
click at [185, 71] on span at bounding box center [160, 48] width 62 height 62
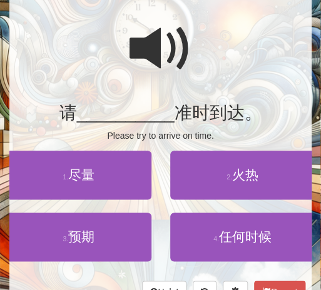
click at [185, 71] on span at bounding box center [160, 48] width 62 height 62
click at [79, 224] on button "3 . 预期" at bounding box center [78, 236] width 145 height 49
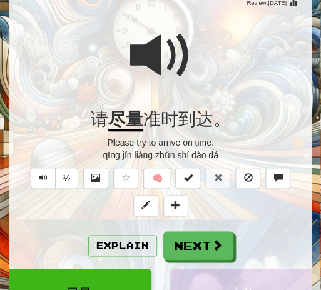
click at [190, 61] on span at bounding box center [160, 55] width 62 height 62
click at [189, 61] on span at bounding box center [160, 55] width 62 height 62
click at [132, 241] on button "Explain" at bounding box center [122, 245] width 69 height 21
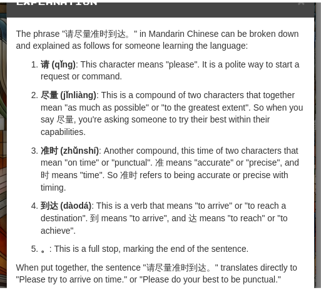
scroll to position [11, 0]
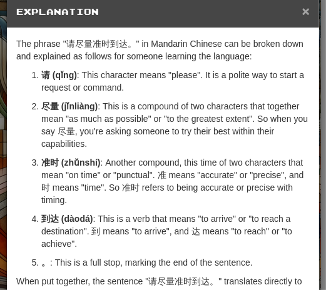
click at [302, 11] on span "×" at bounding box center [305, 11] width 7 height 14
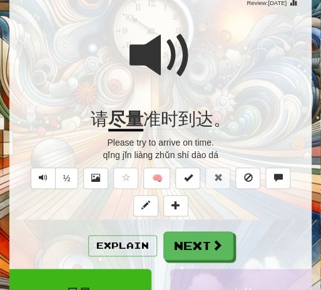
click at [196, 51] on div at bounding box center [160, 63] width 289 height 89
click at [196, 56] on div at bounding box center [160, 63] width 289 height 89
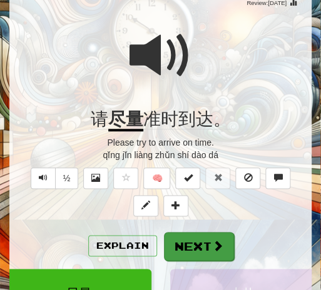
click at [206, 233] on button "Next" at bounding box center [199, 246] width 70 height 29
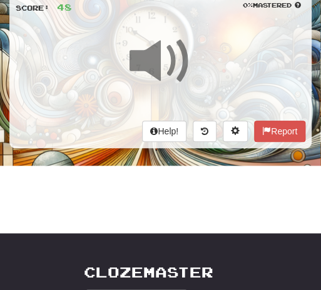
scroll to position [59, 0]
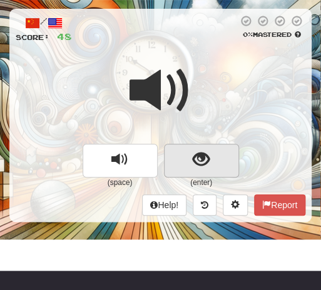
click at [197, 162] on span "show sentence" at bounding box center [200, 159] width 17 height 17
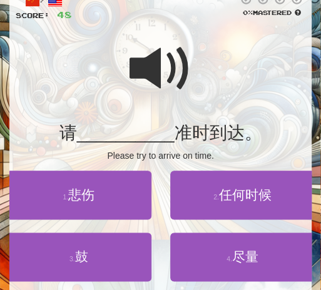
scroll to position [86, 0]
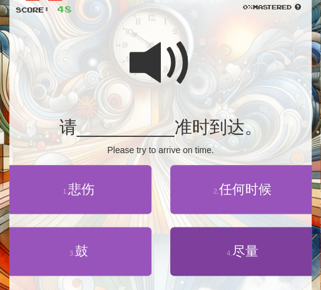
click at [247, 245] on span "尽量" at bounding box center [245, 251] width 26 height 14
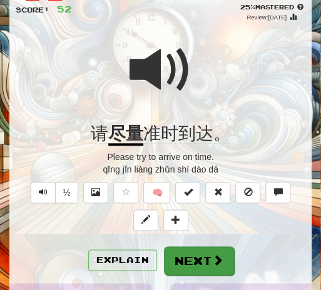
click at [216, 261] on span at bounding box center [217, 259] width 11 height 11
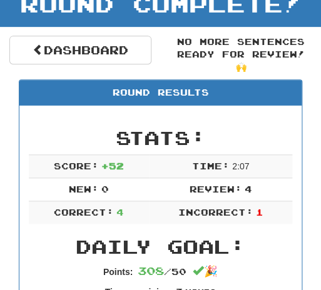
scroll to position [56, 0]
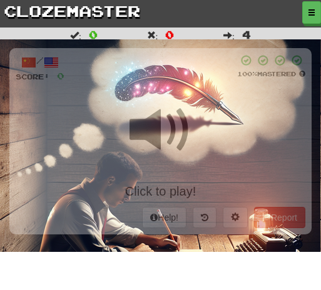
scroll to position [56, 0]
